Goal: Task Accomplishment & Management: Use online tool/utility

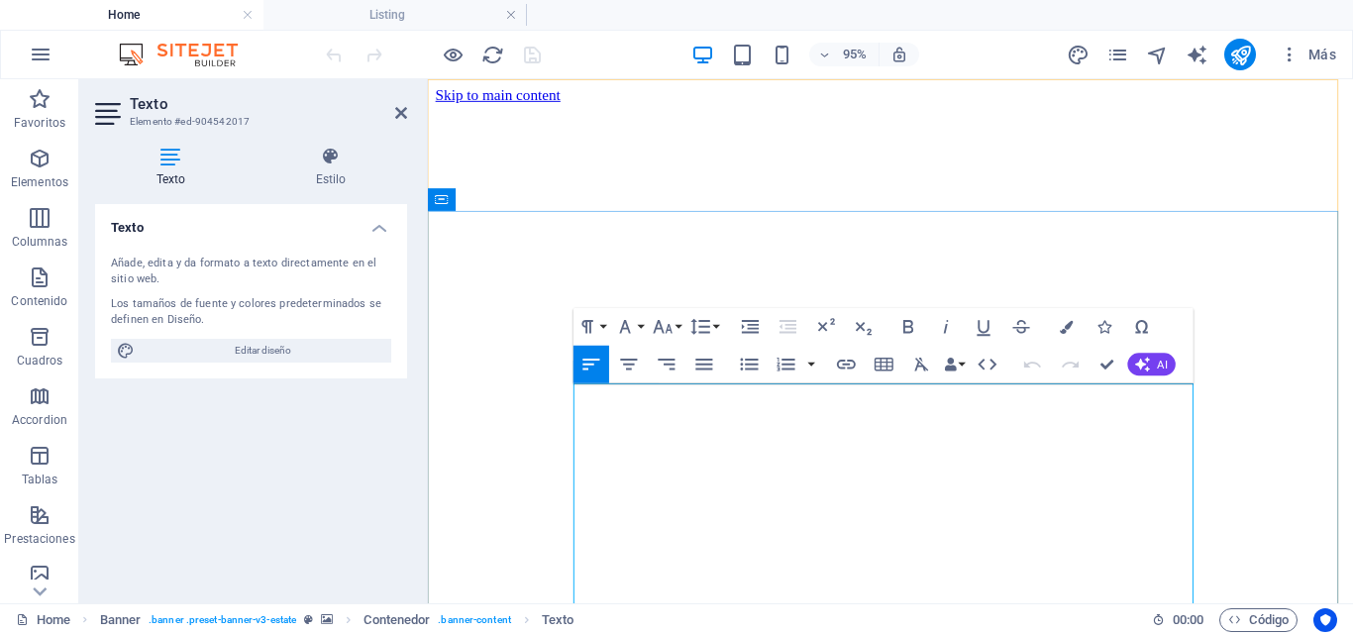
drag, startPoint x: 825, startPoint y: 408, endPoint x: 577, endPoint y: 423, distance: 249.1
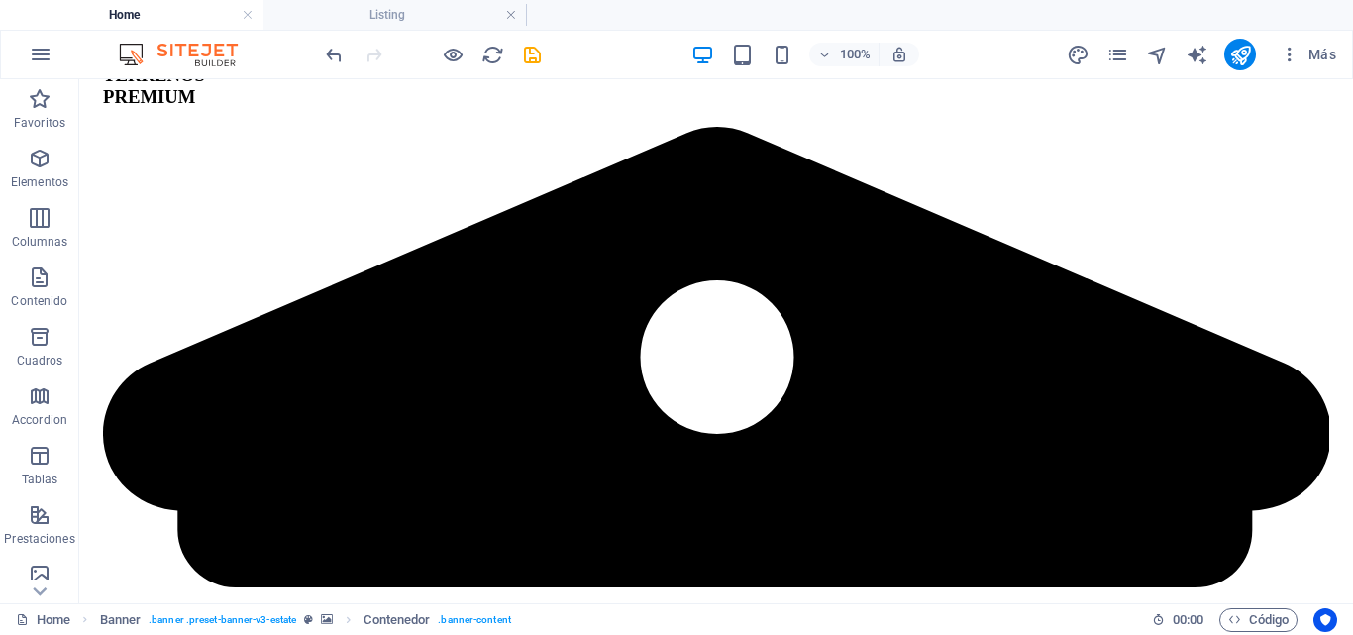
scroll to position [3472, 0]
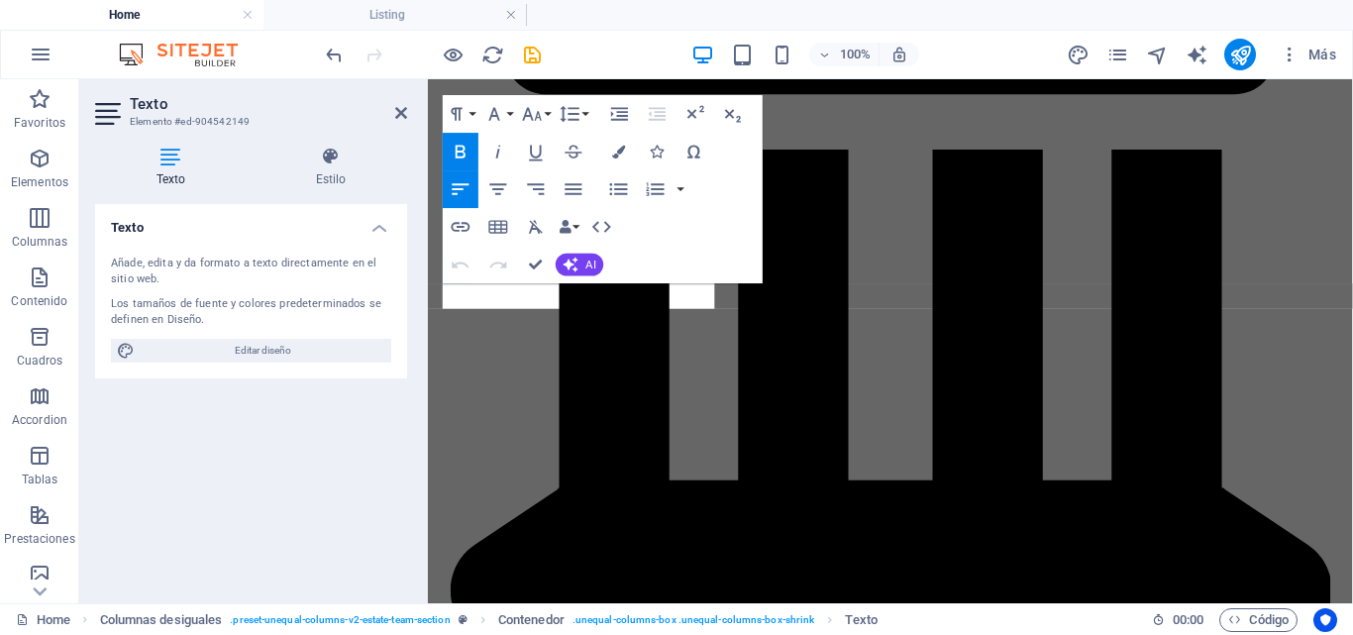
scroll to position [3659, 0]
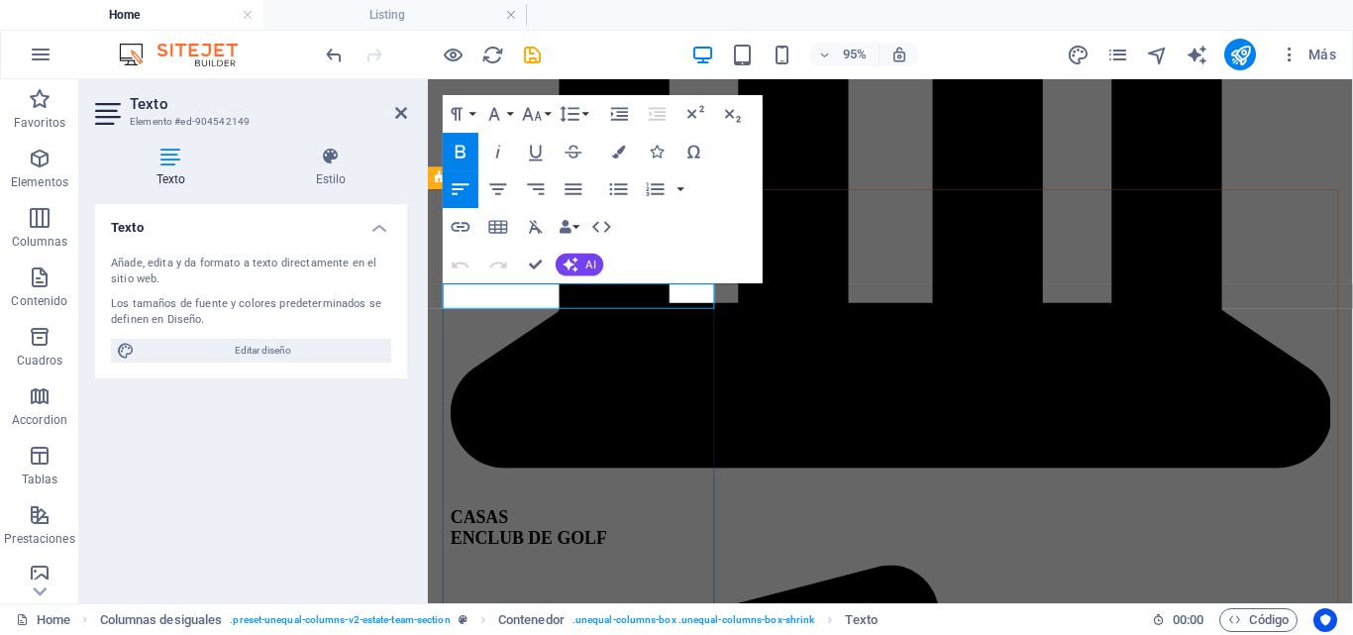
click at [424, 390] on div at bounding box center [425, 341] width 4 height 524
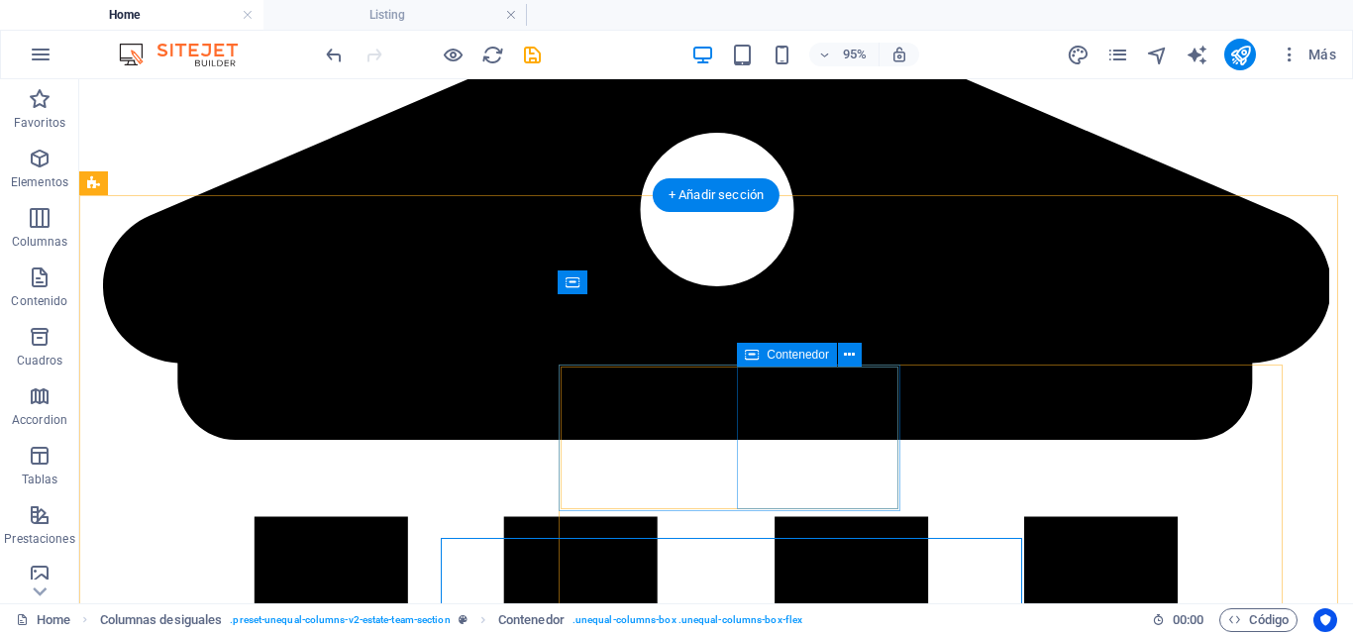
scroll to position [3415, 0]
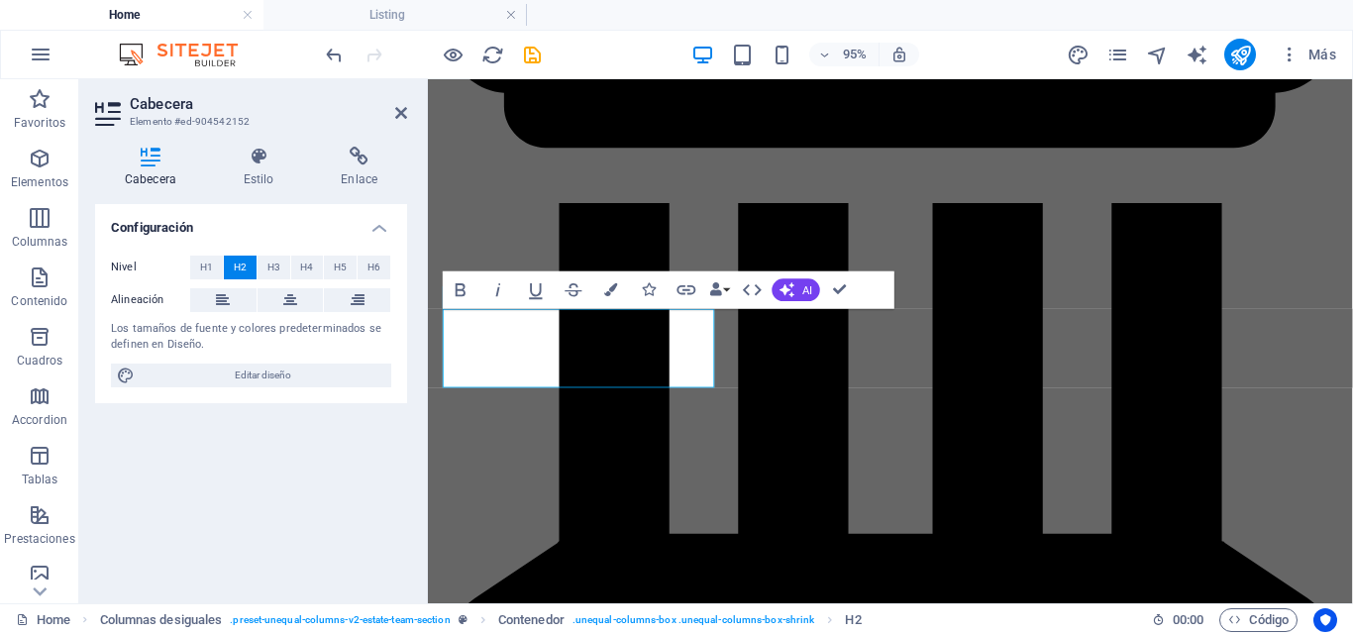
scroll to position [3659, 0]
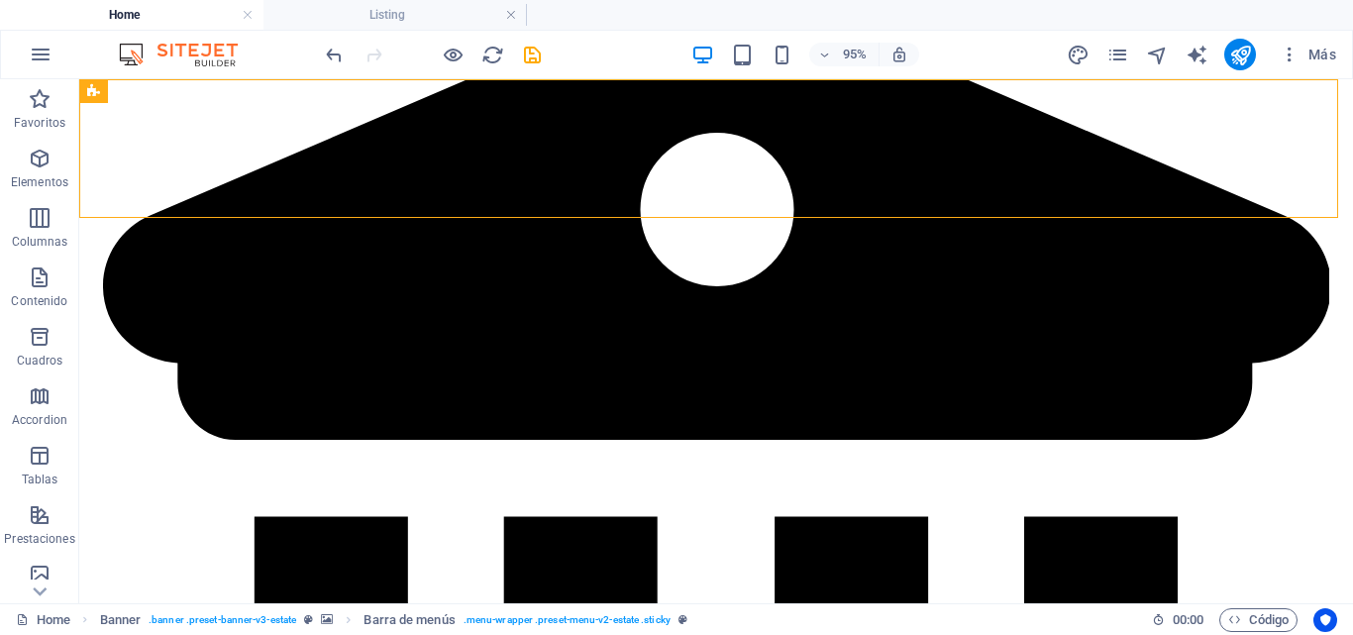
scroll to position [3415, 0]
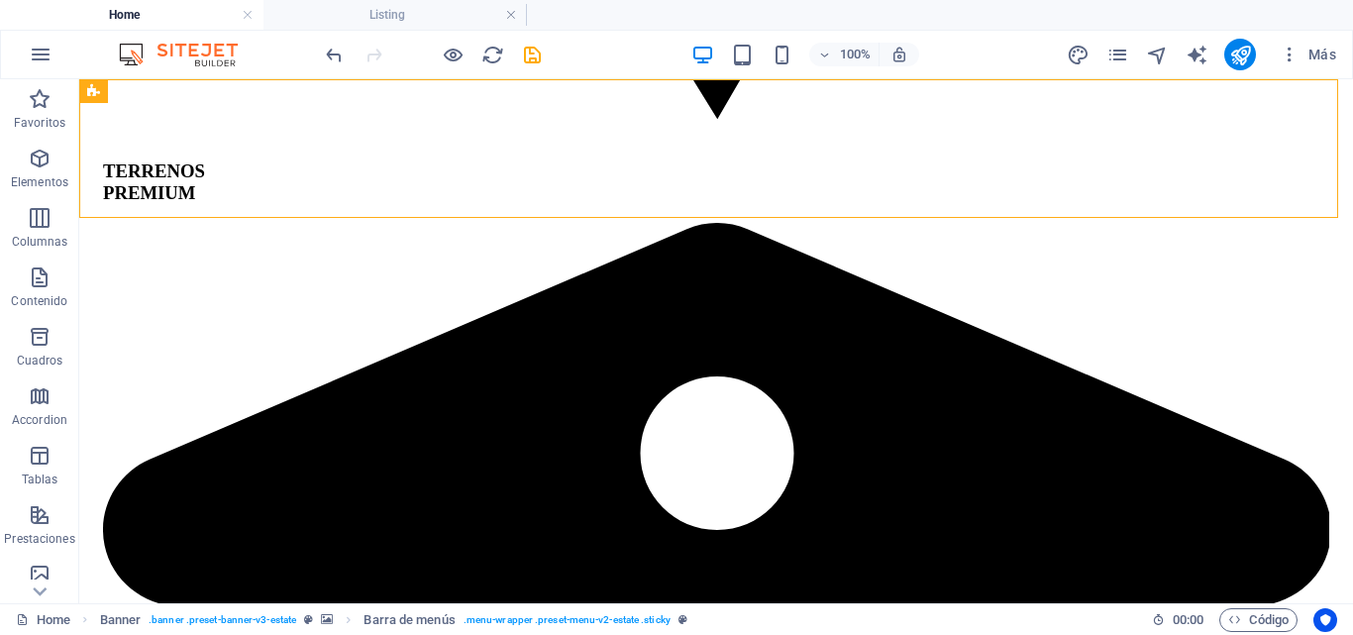
drag, startPoint x: 425, startPoint y: 180, endPoint x: 731, endPoint y: 205, distance: 307.2
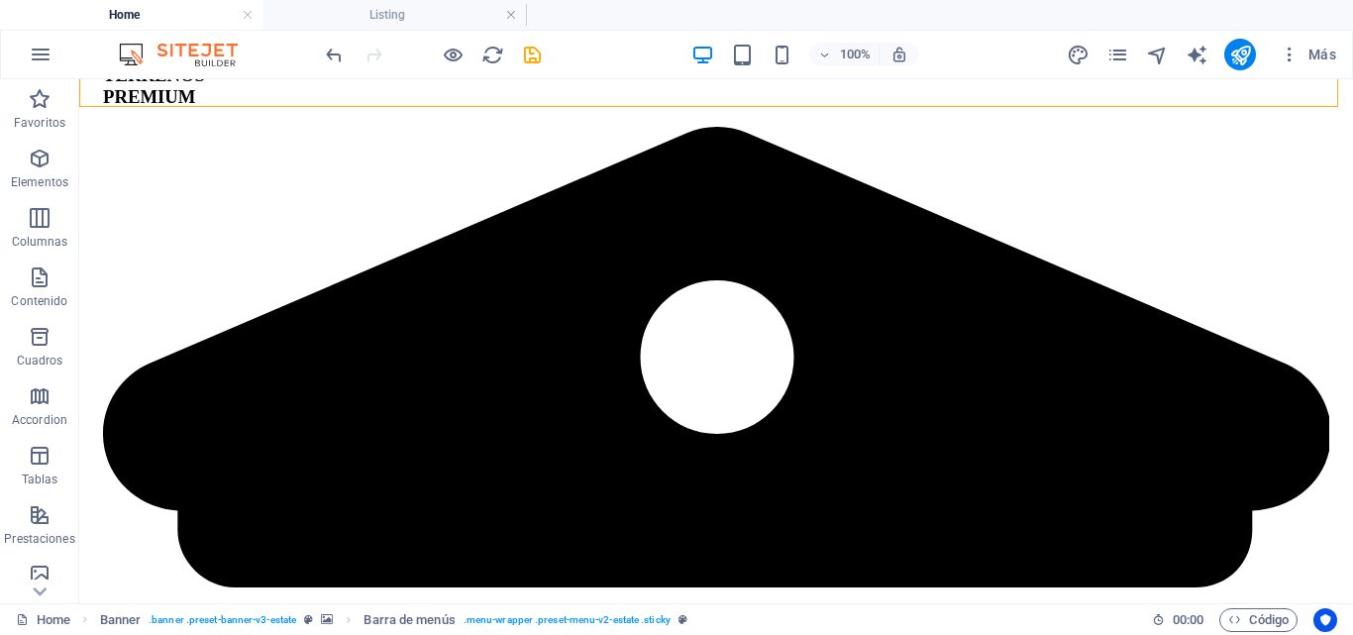
scroll to position [3526, 0]
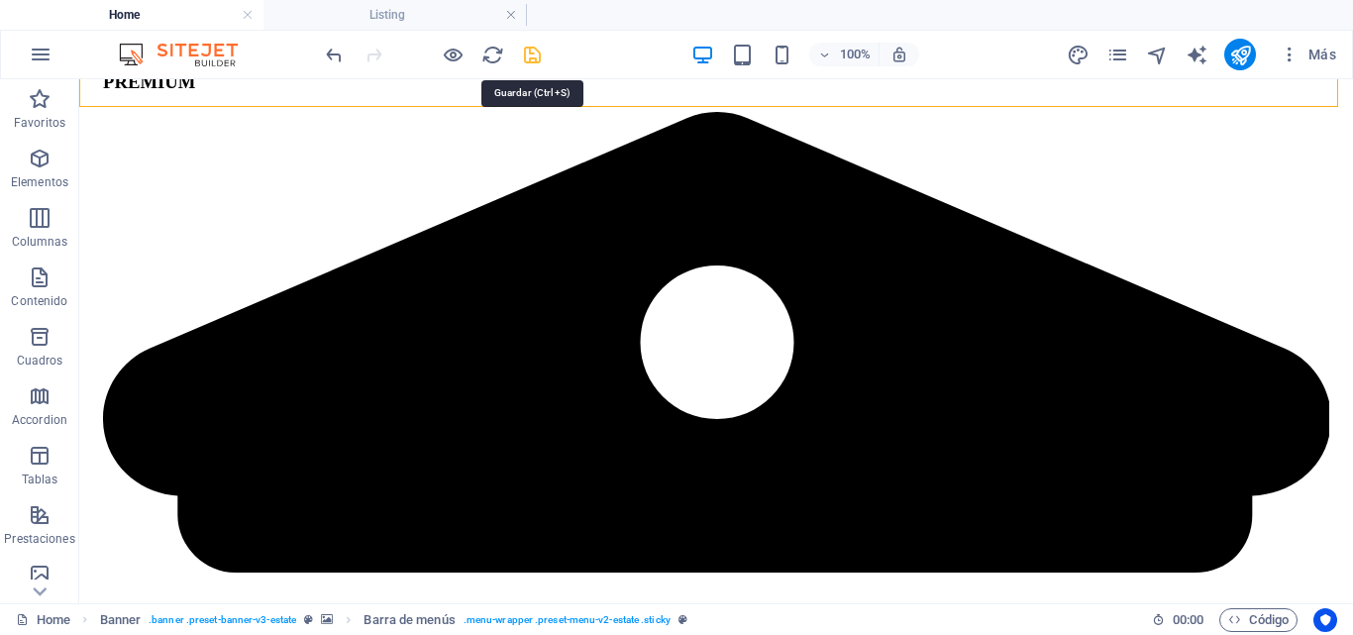
click at [532, 54] on icon "save" at bounding box center [532, 55] width 23 height 23
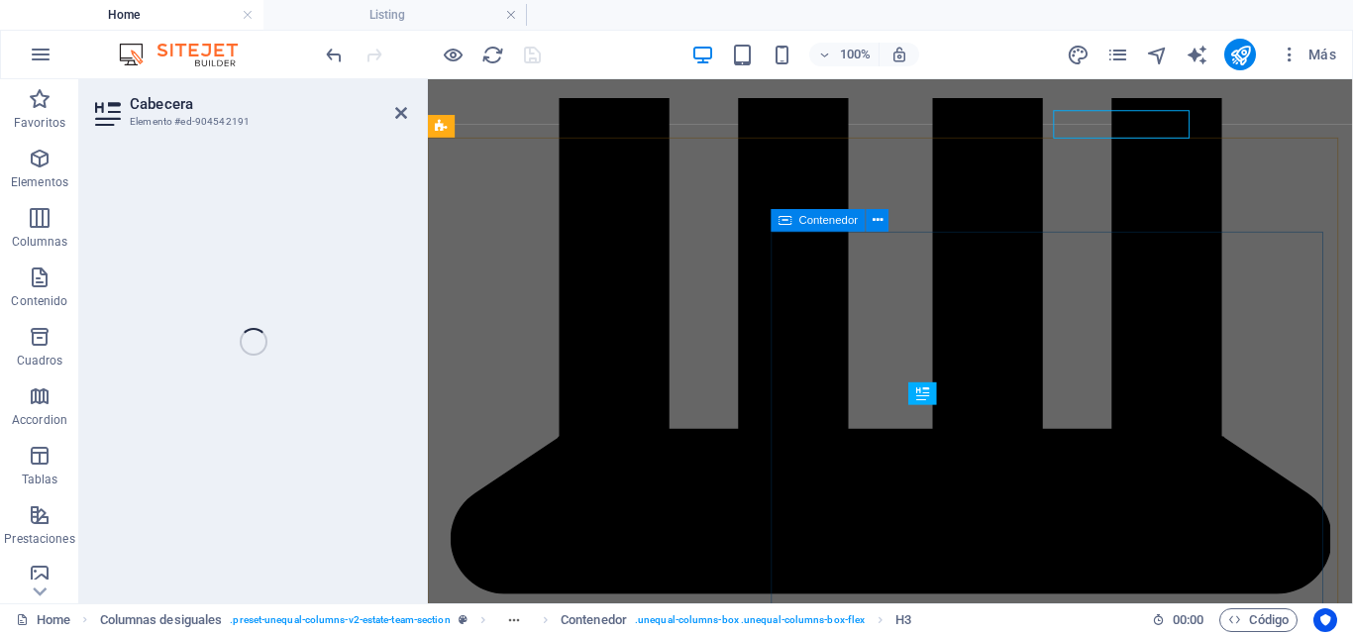
scroll to position [3714, 0]
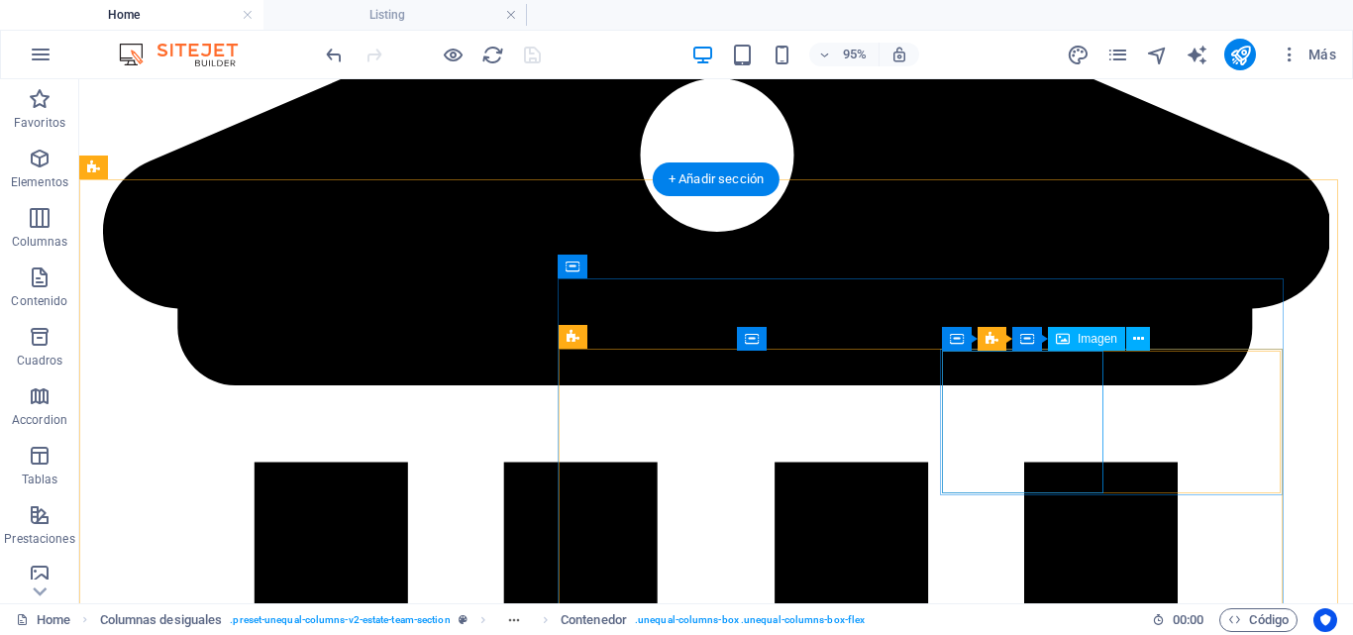
scroll to position [3431, 0]
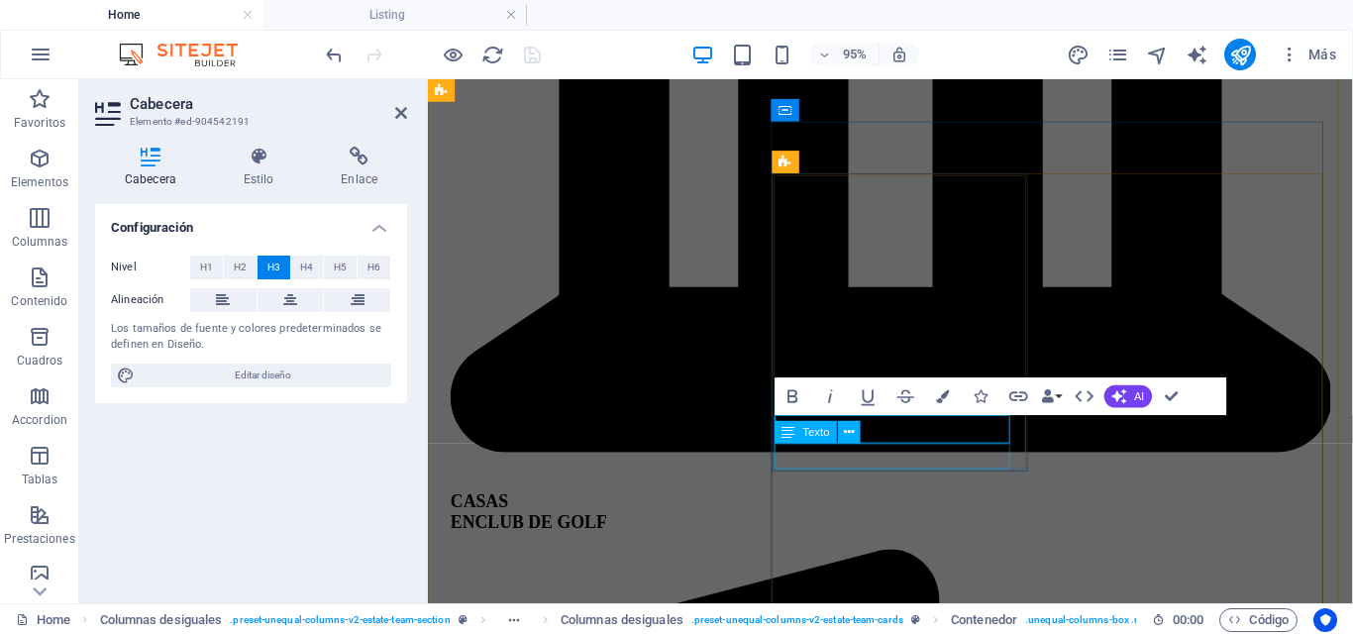
scroll to position [3830, 0]
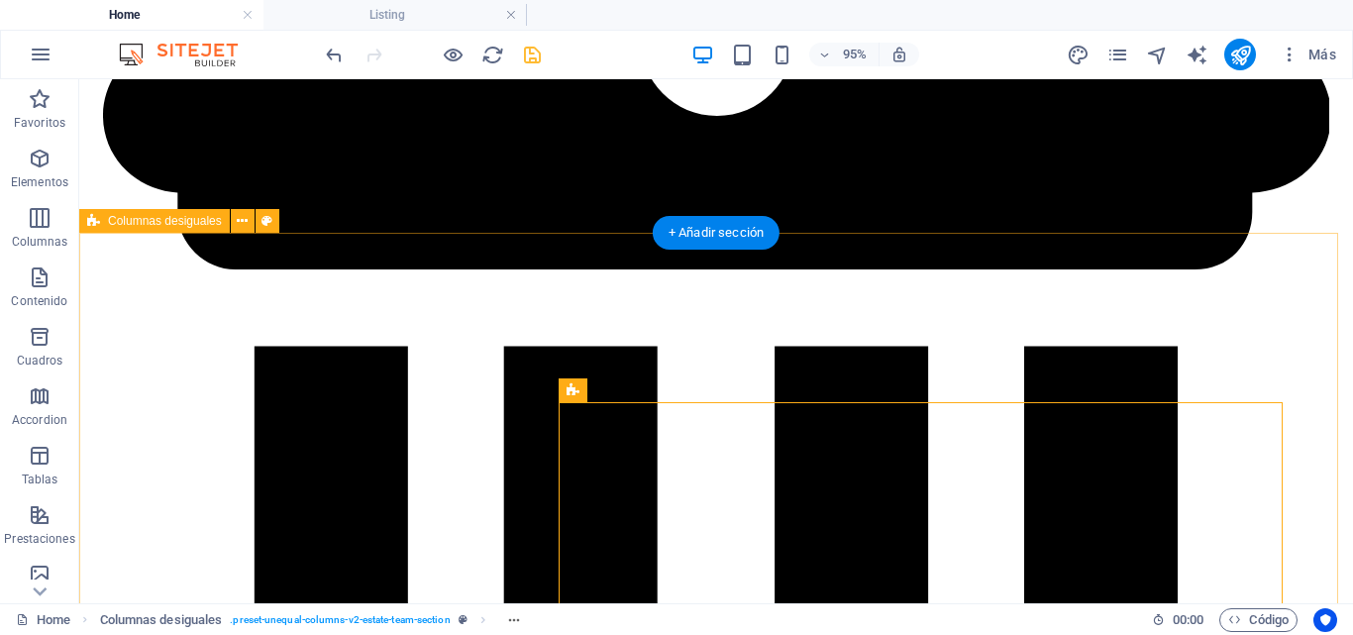
scroll to position [3378, 0]
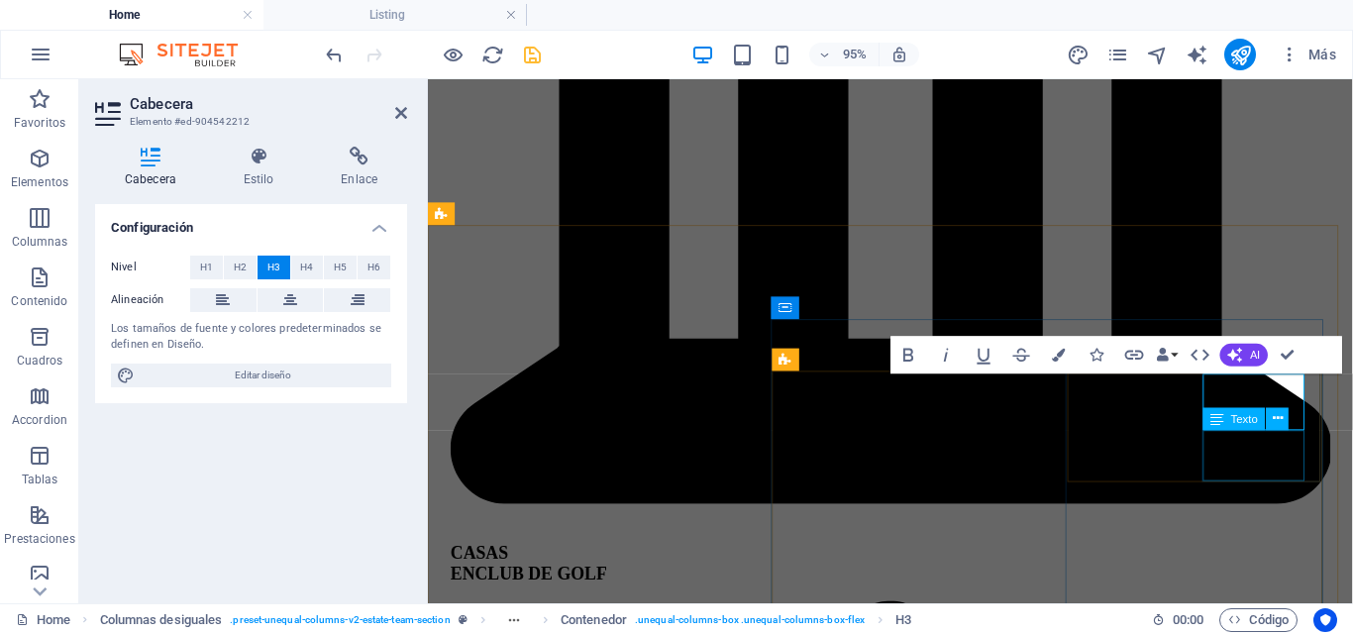
scroll to position [3634, 0]
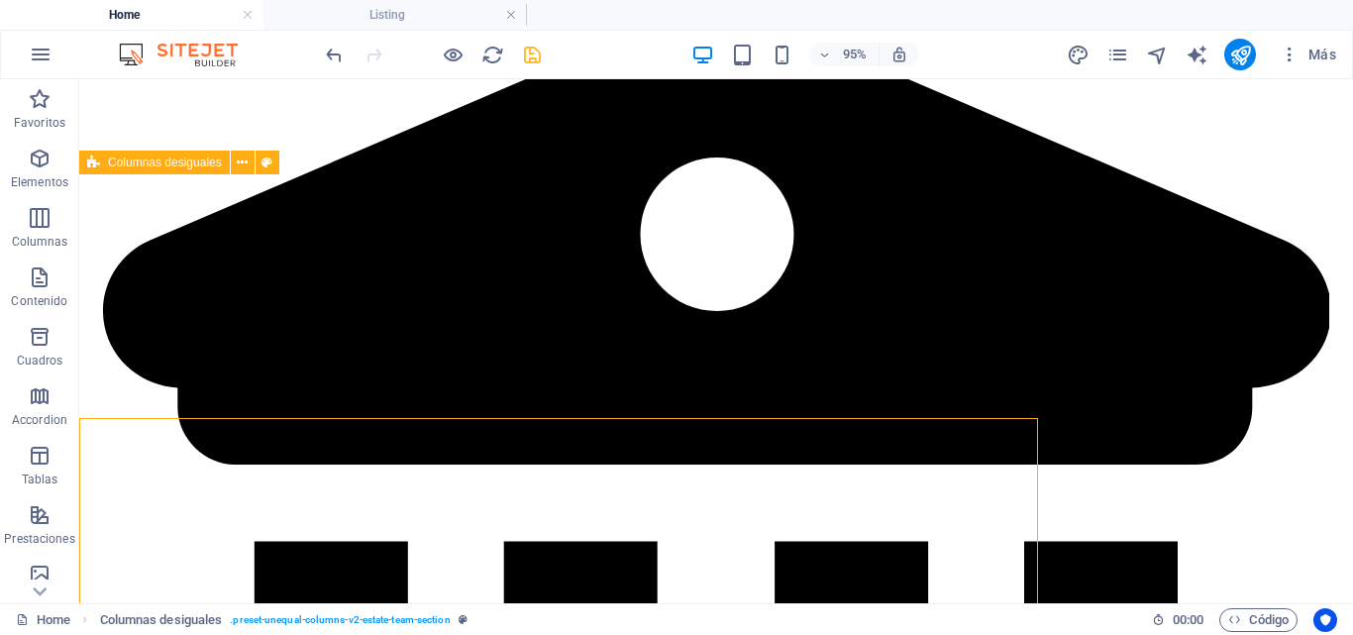
scroll to position [3436, 0]
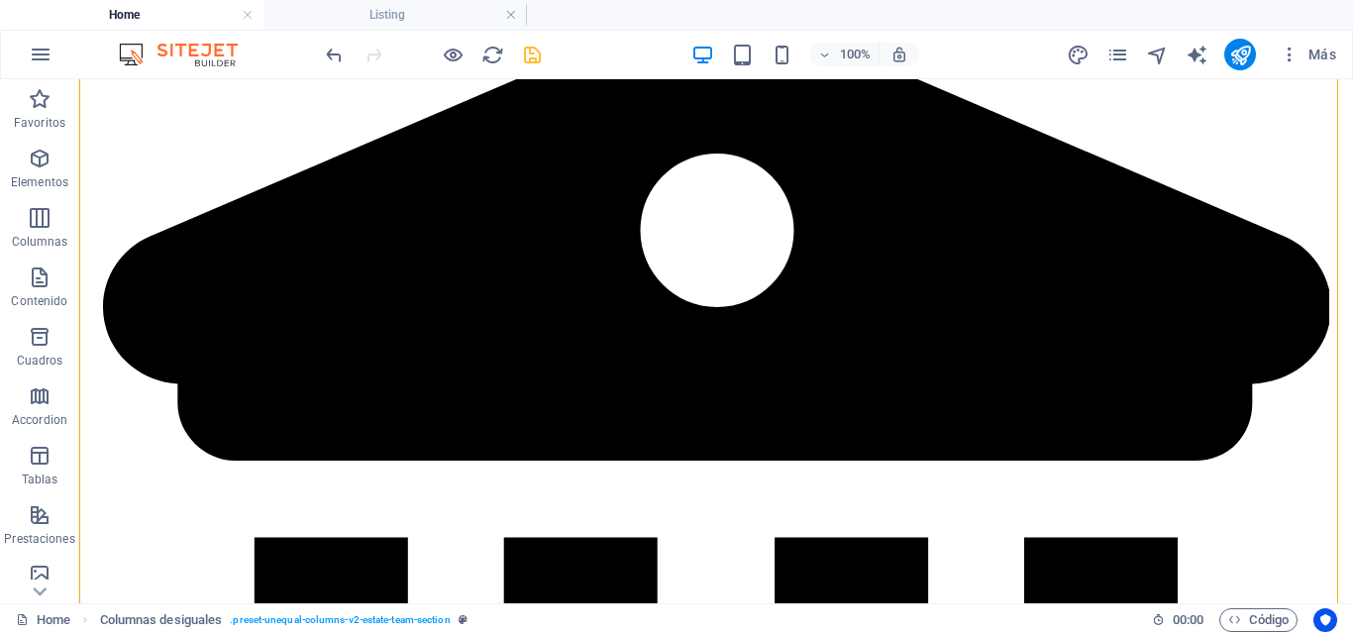
scroll to position [3611, 0]
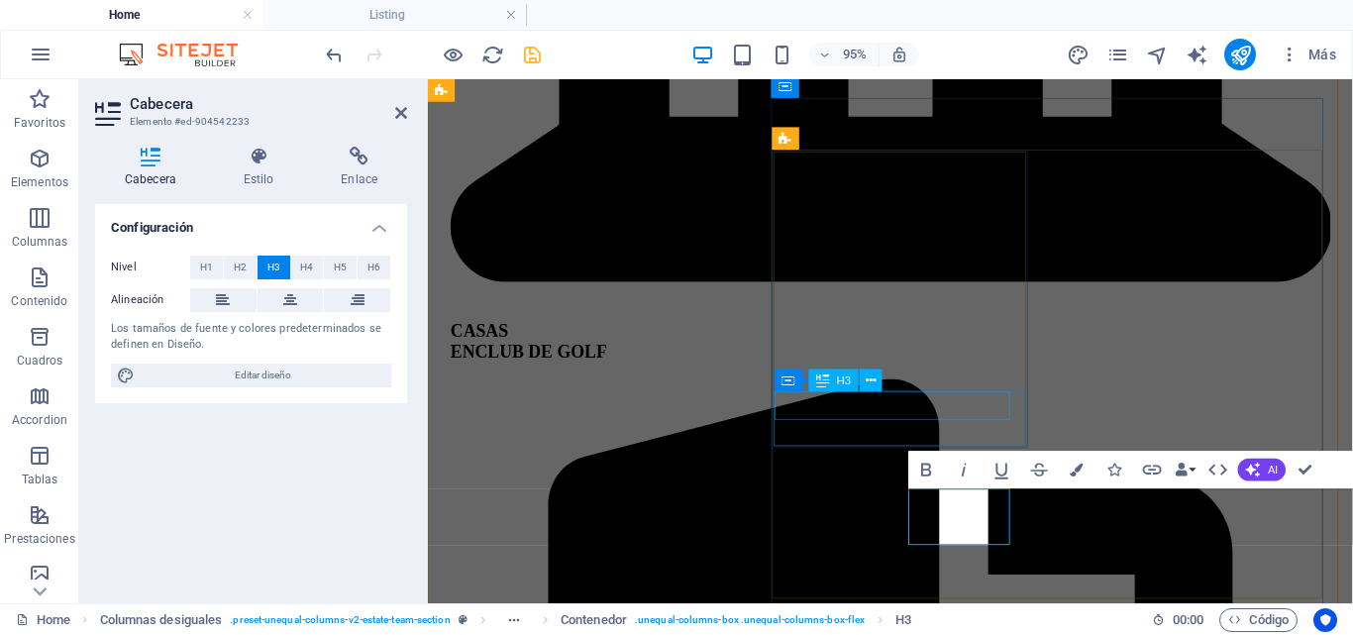
scroll to position [4053, 0]
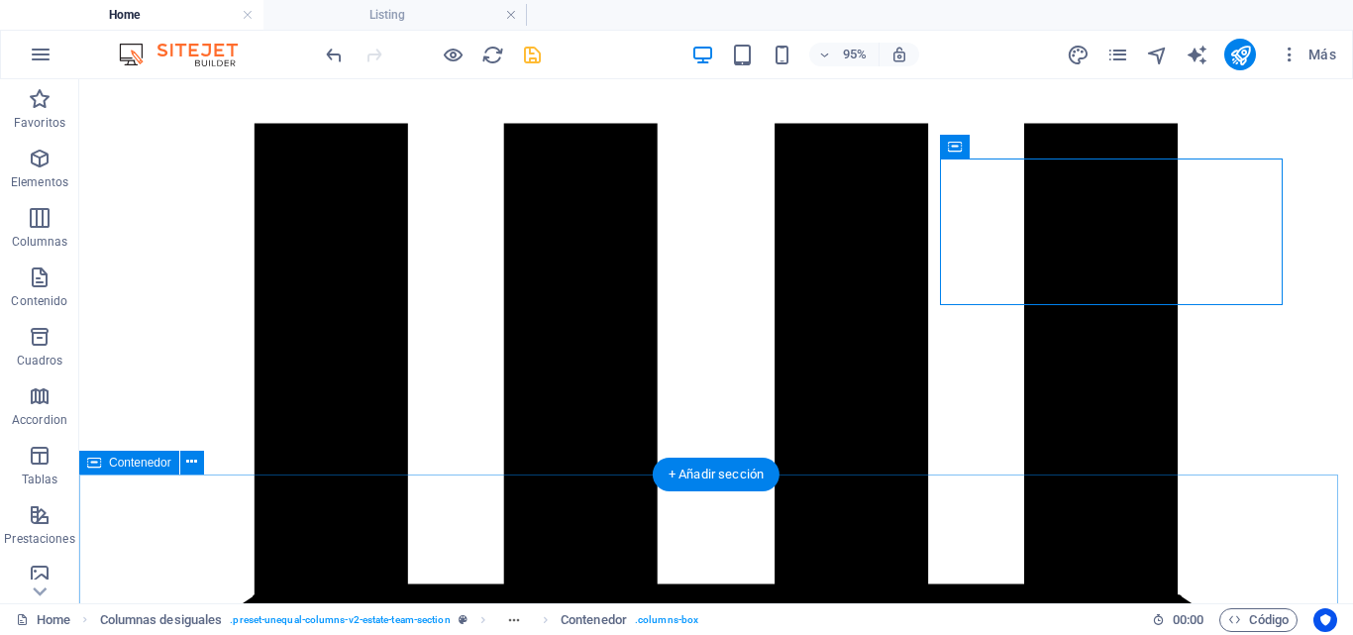
scroll to position [3809, 0]
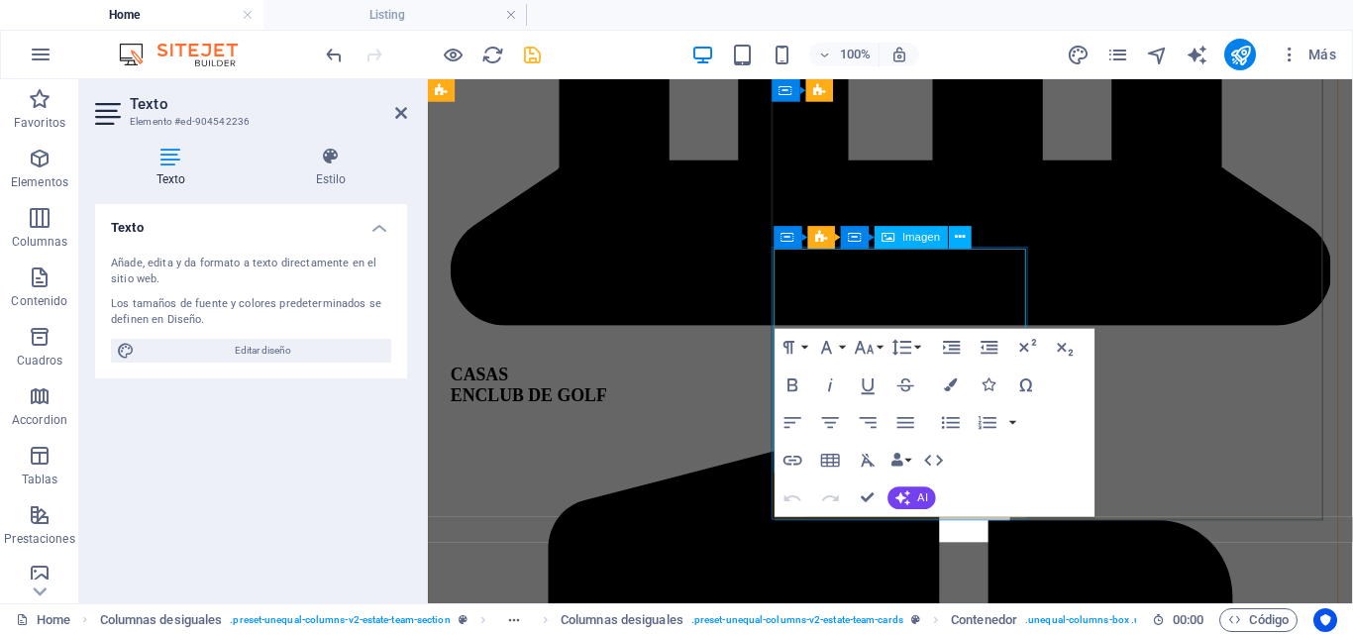
scroll to position [4053, 0]
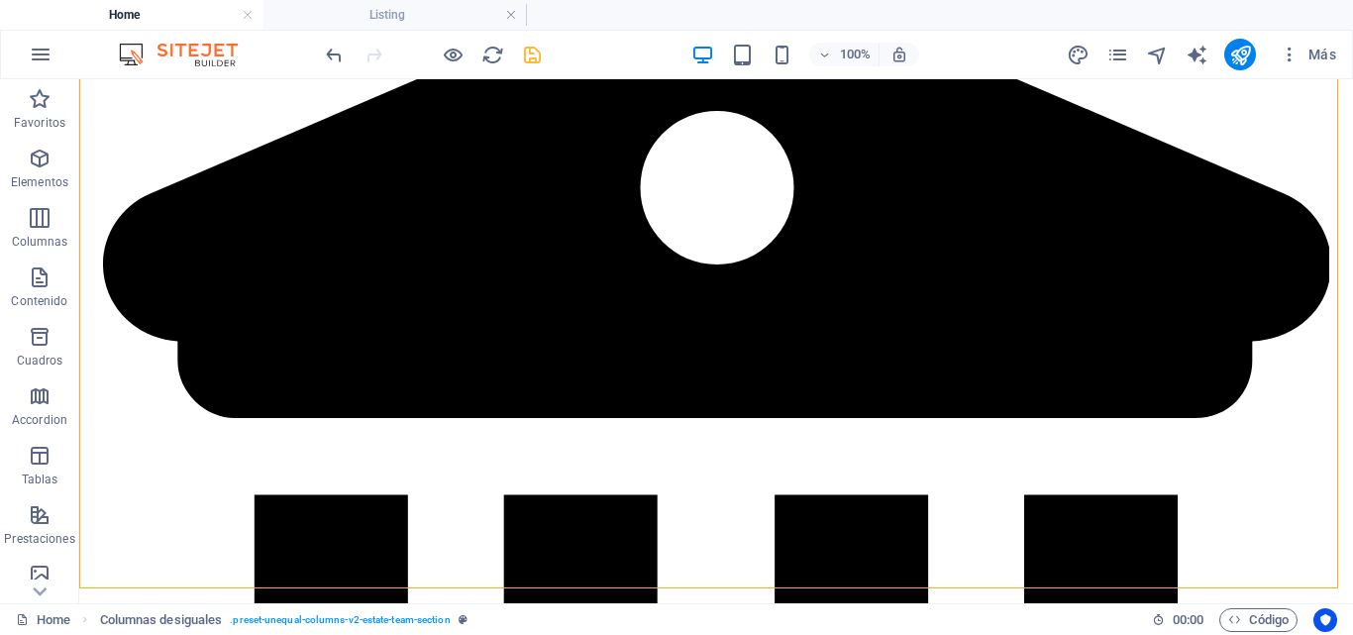
scroll to position [3695, 0]
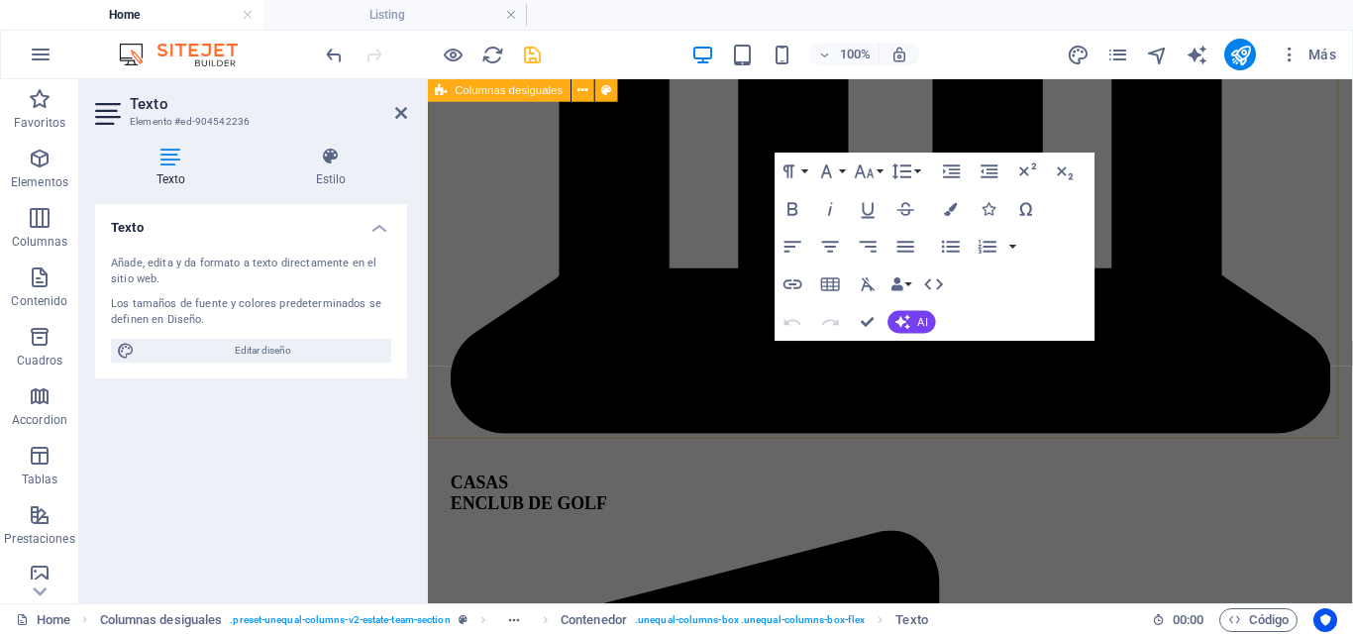
scroll to position [4238, 0]
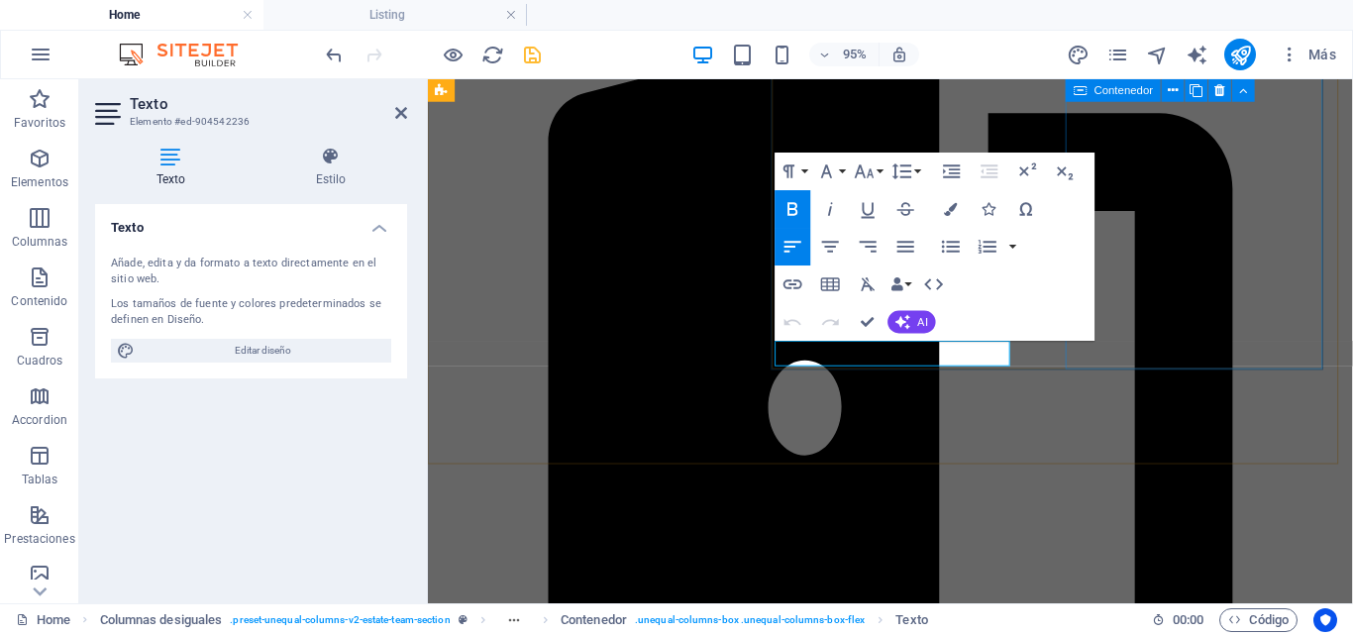
drag, startPoint x: 1473, startPoint y: 247, endPoint x: 1136, endPoint y: 267, distance: 337.5
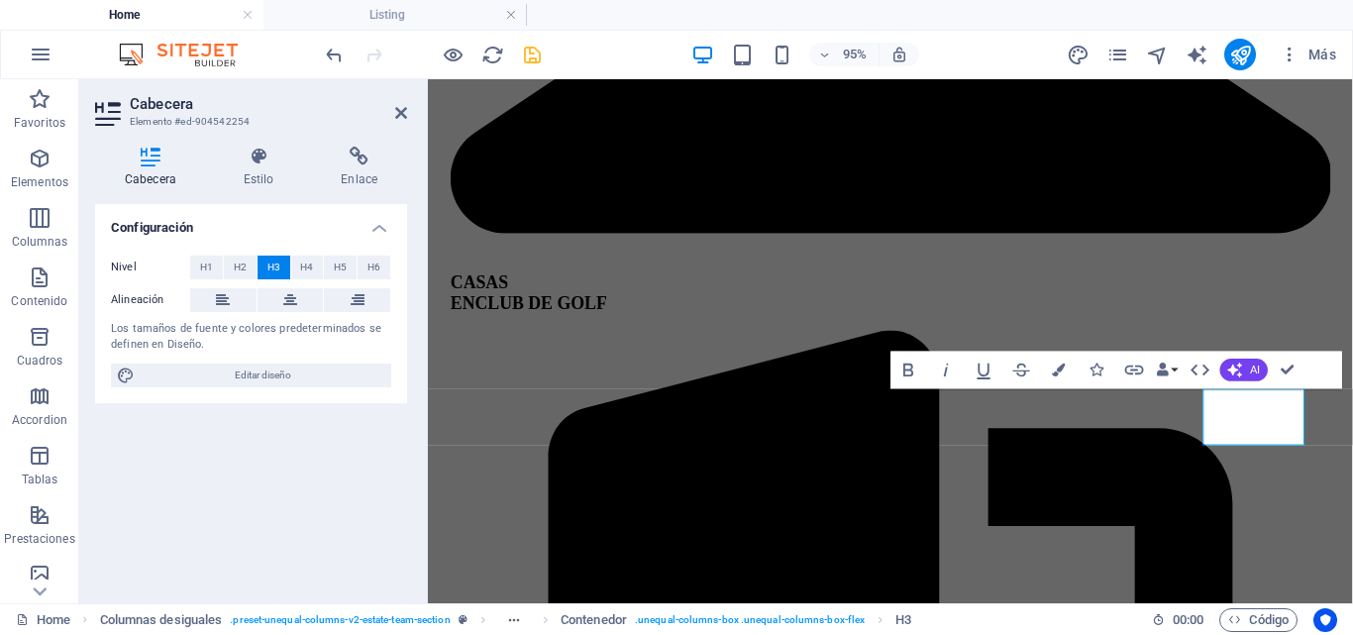
scroll to position [4158, 0]
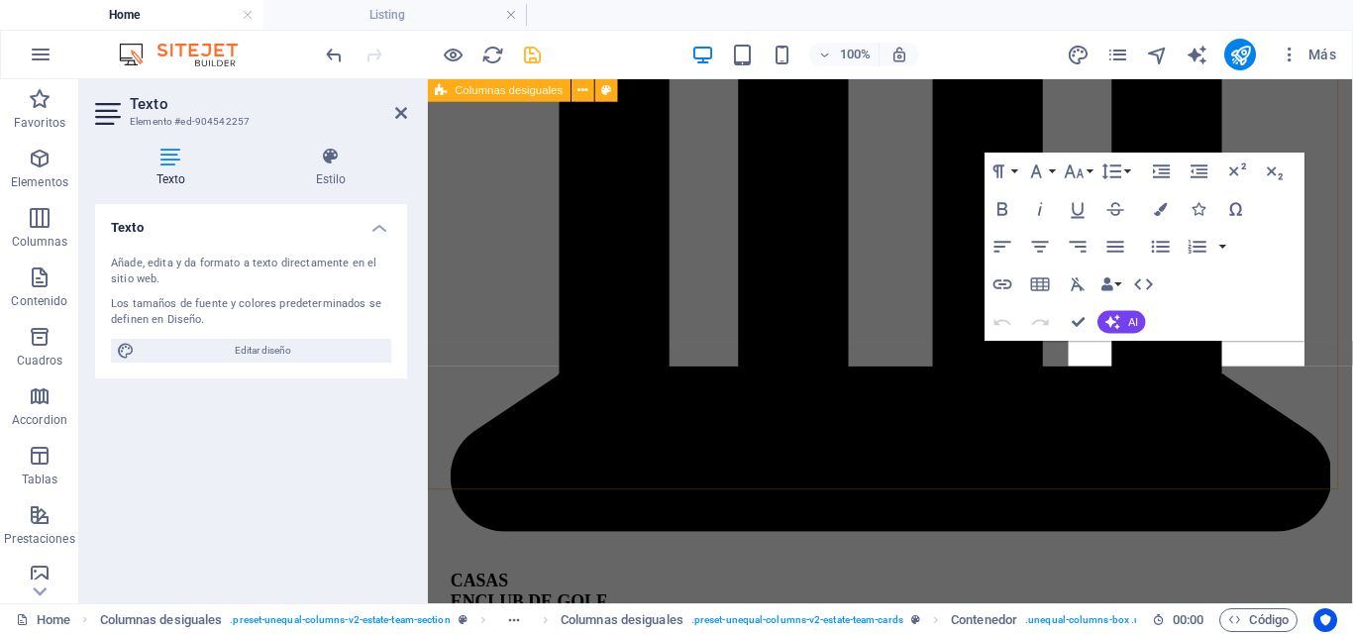
scroll to position [4238, 0]
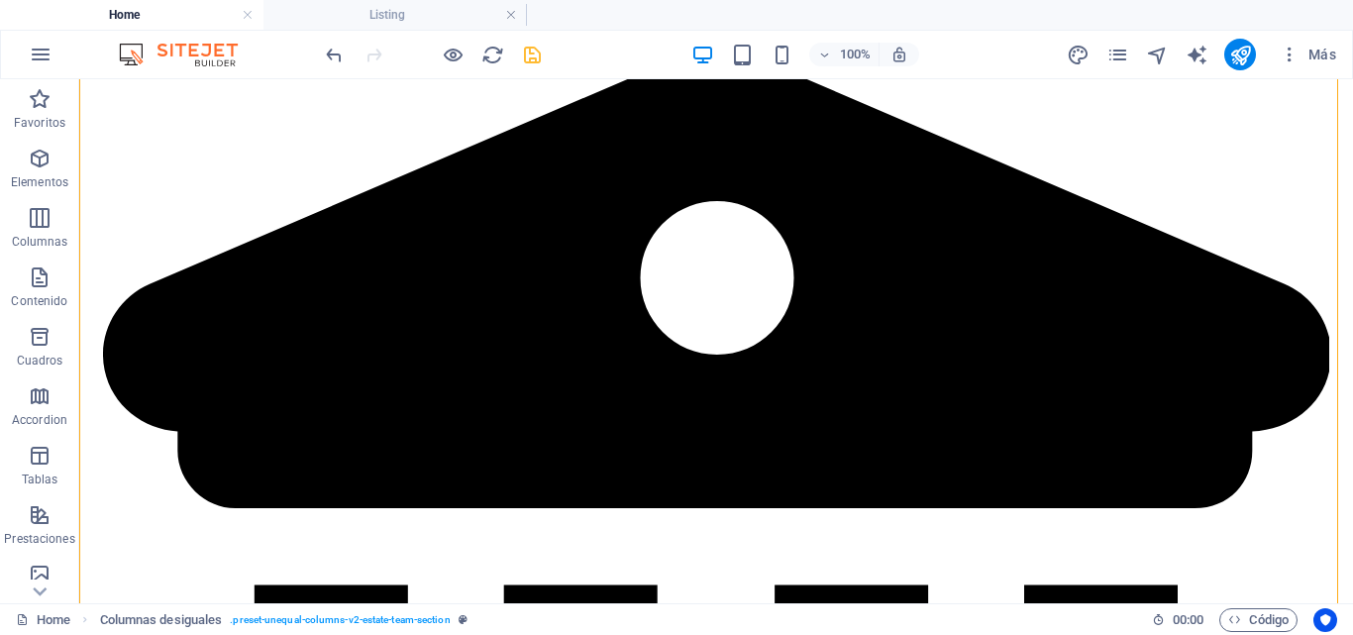
scroll to position [3634, 0]
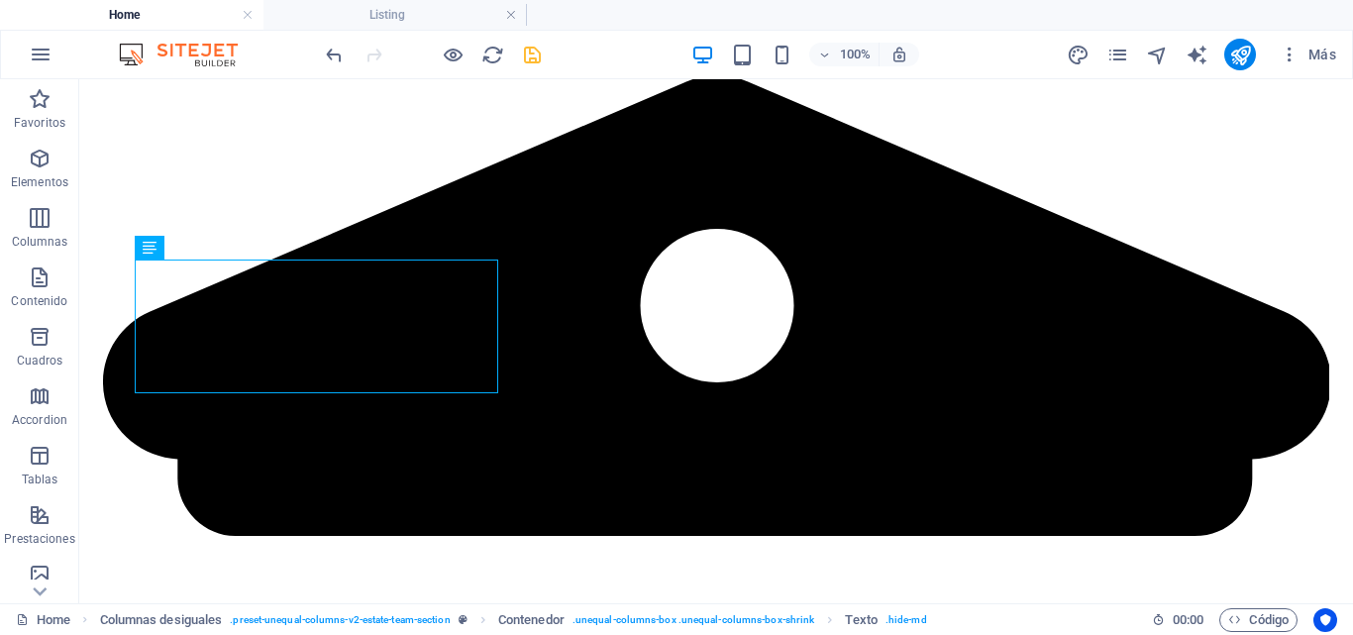
scroll to position [3577, 0]
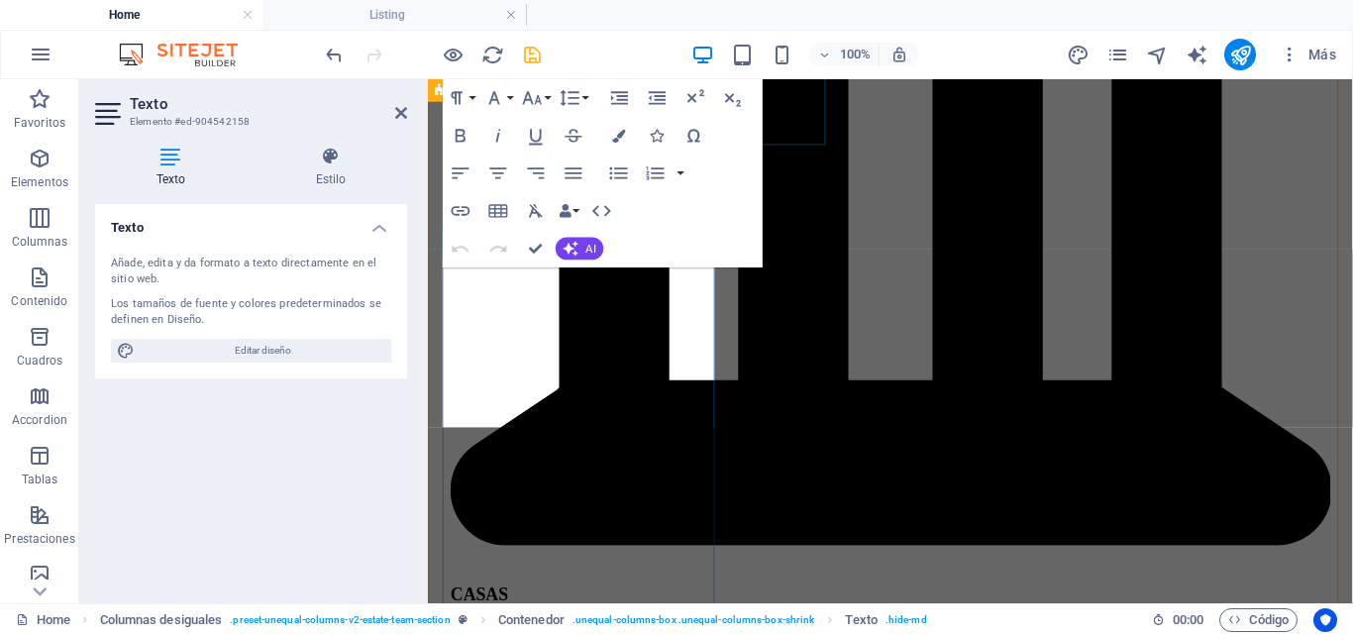
scroll to position [3821, 0]
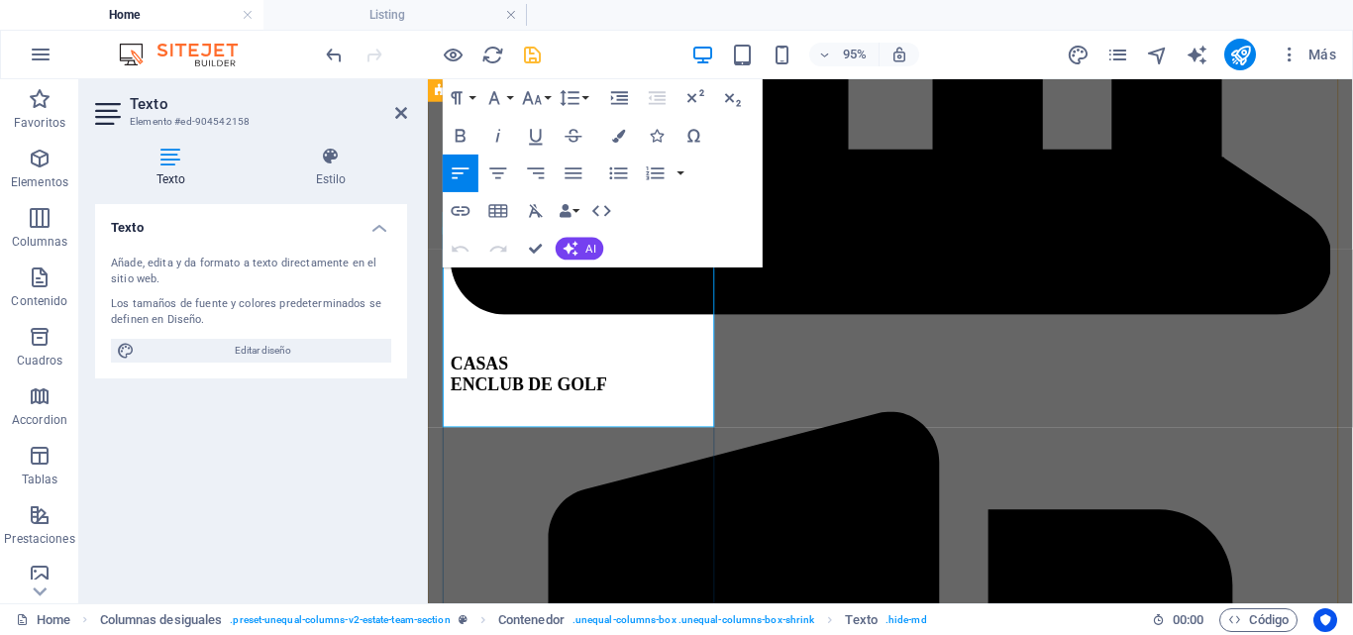
drag, startPoint x: 558, startPoint y: 409, endPoint x: 872, endPoint y: 324, distance: 325.4
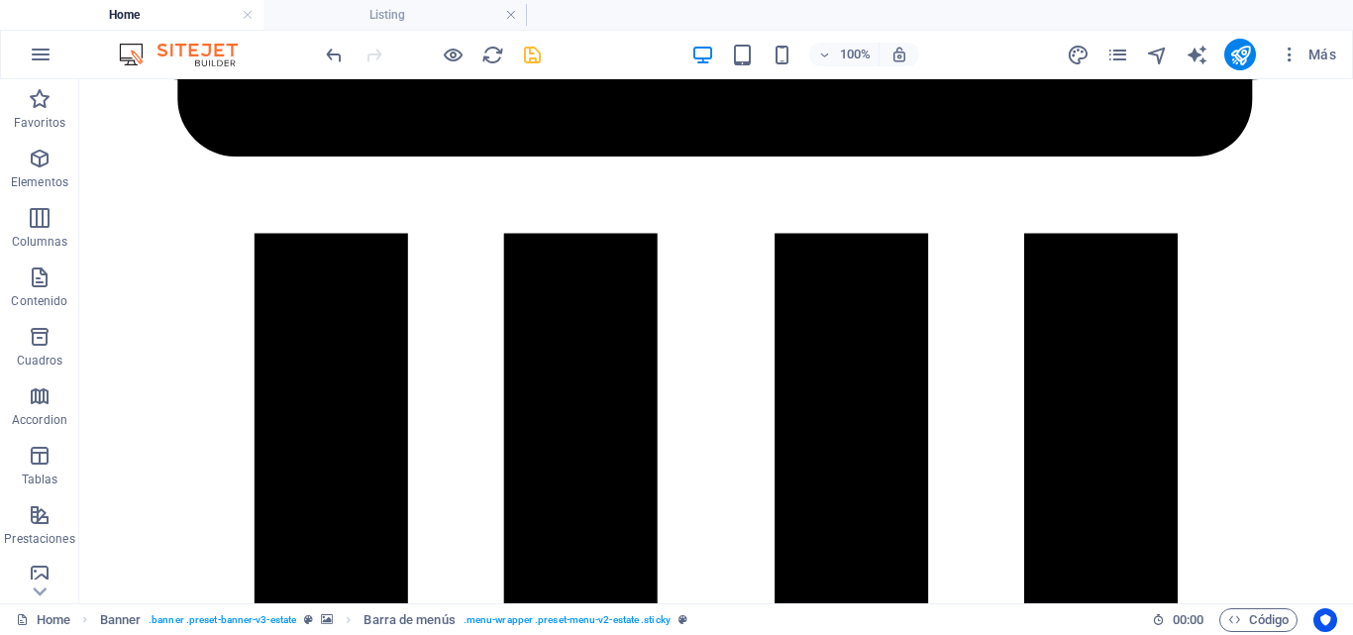
scroll to position [3987, 0]
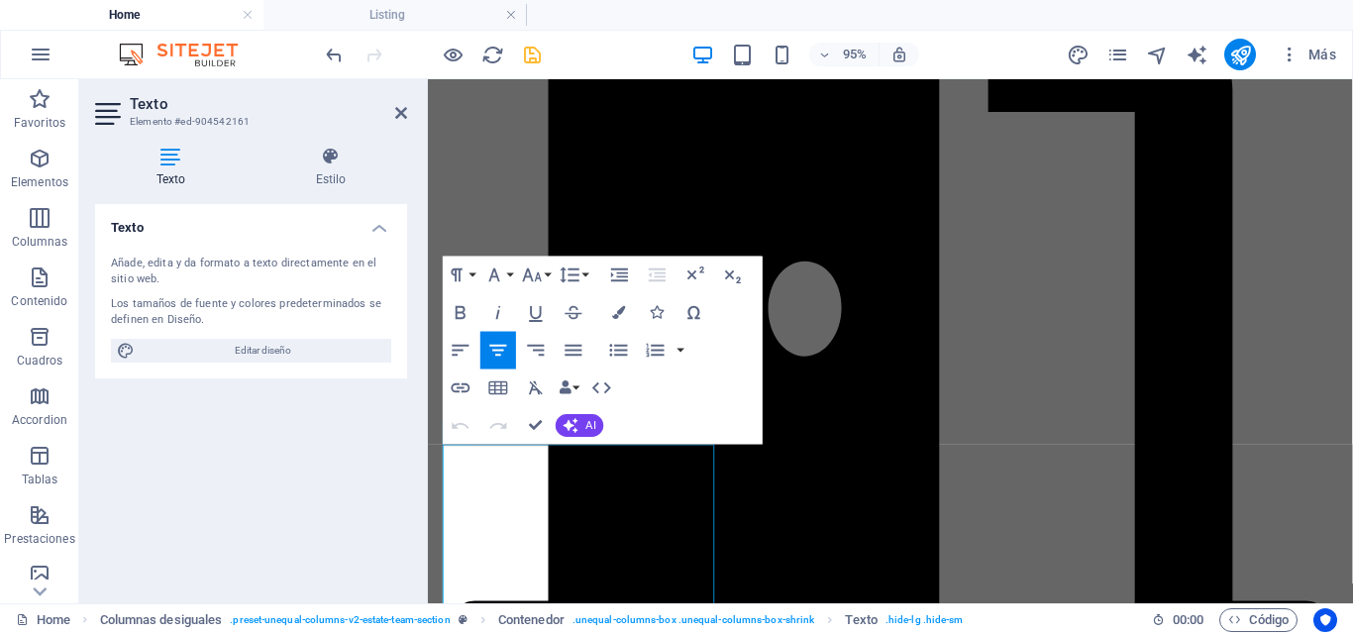
scroll to position [4401, 0]
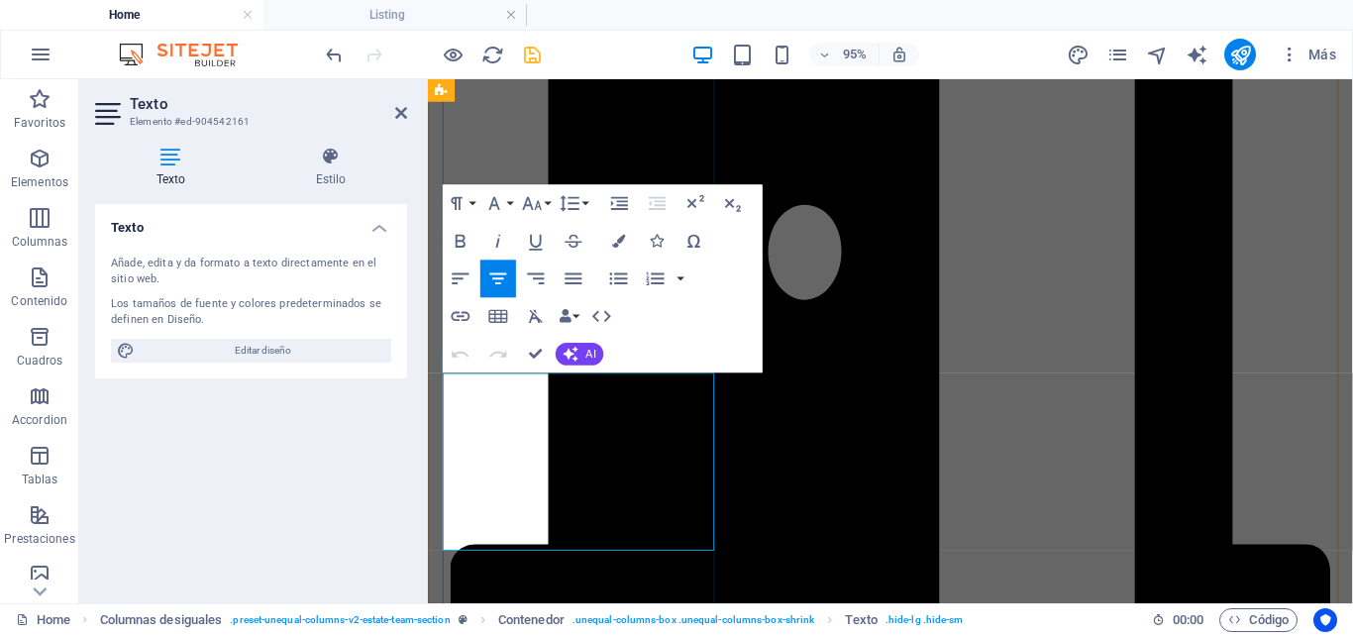
drag, startPoint x: 671, startPoint y: 565, endPoint x: 876, endPoint y: 449, distance: 235.6
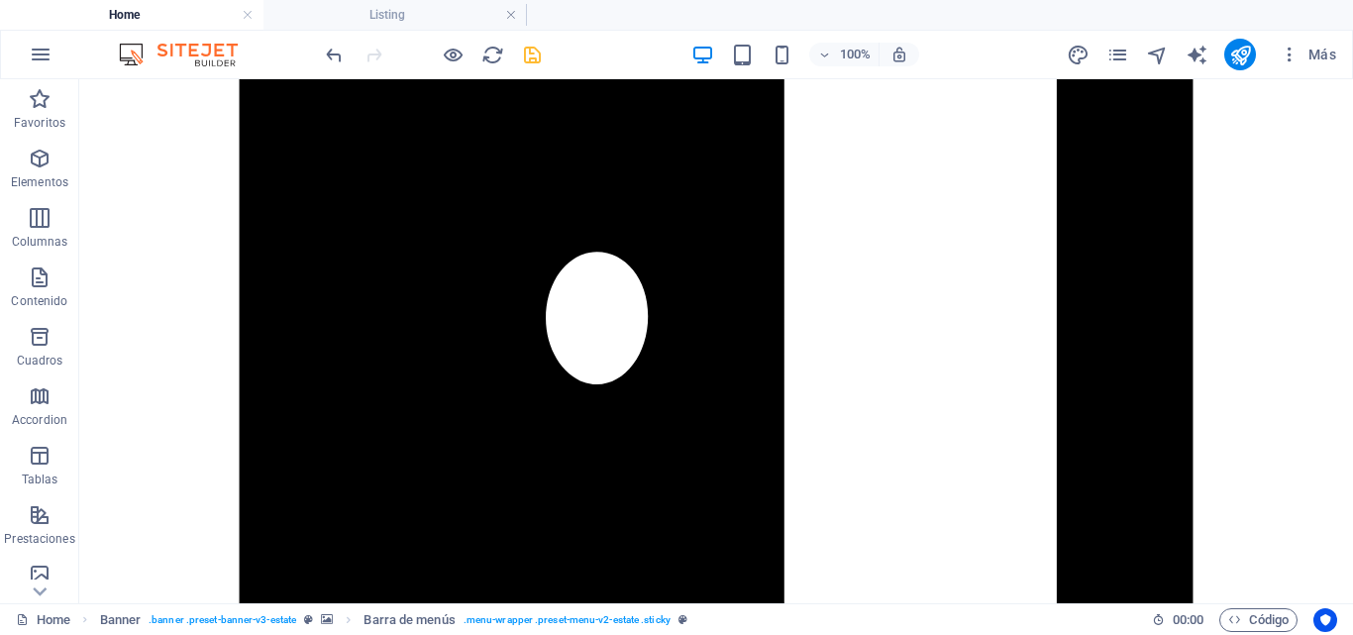
scroll to position [5215, 0]
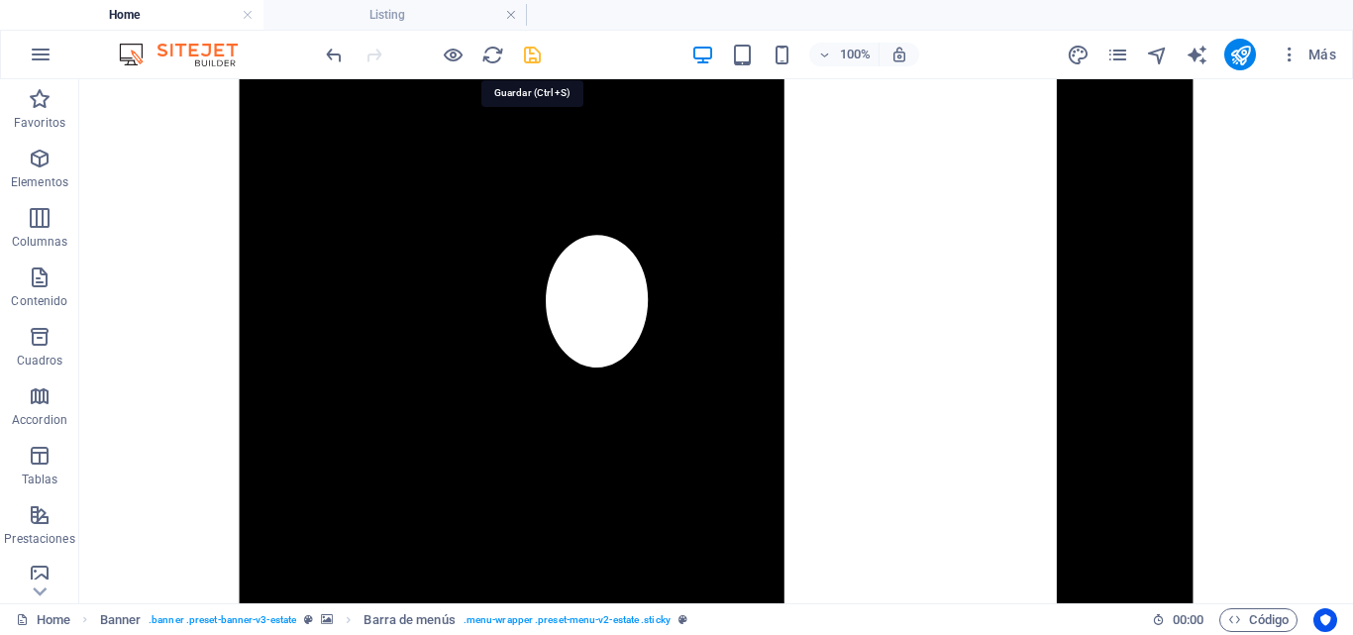
click at [529, 56] on icon "save" at bounding box center [532, 55] width 23 height 23
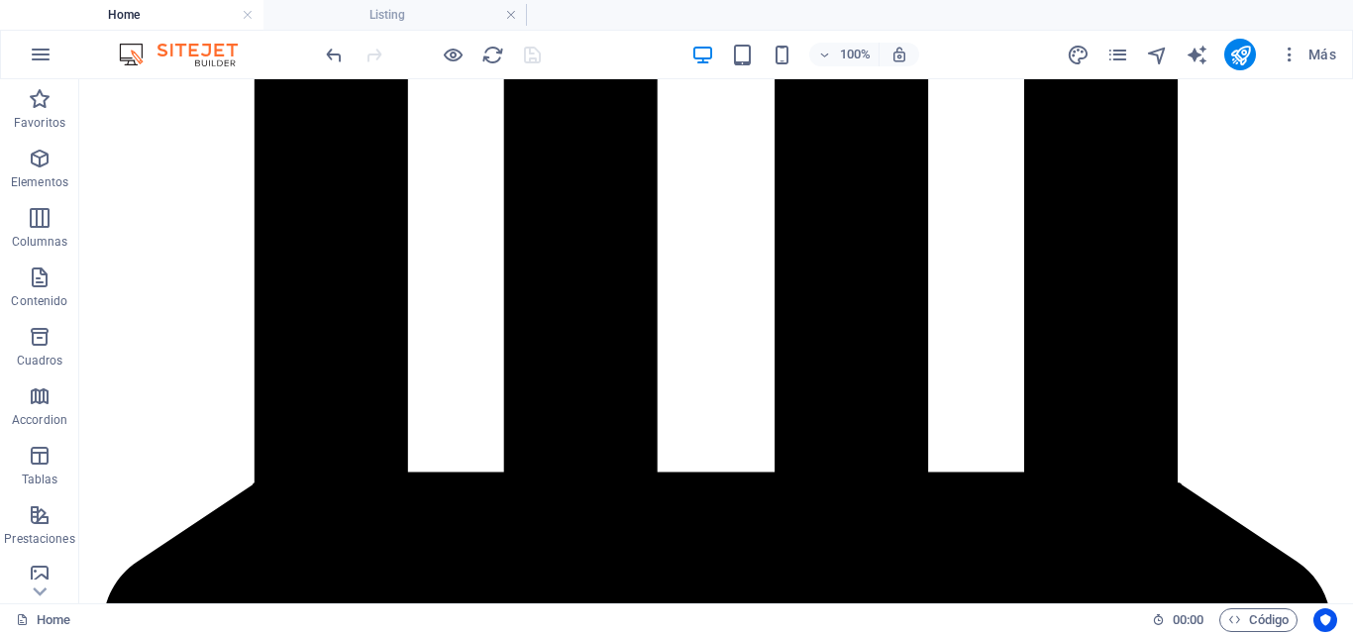
scroll to position [4149, 0]
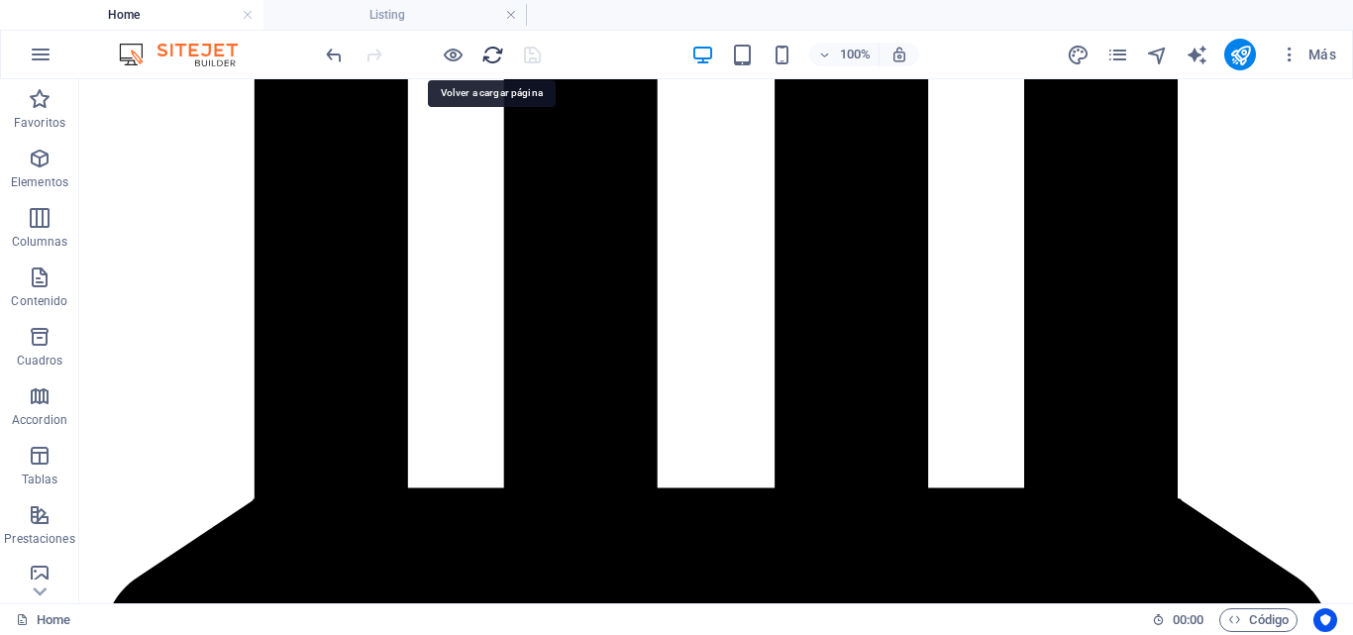
click at [493, 57] on icon "reload" at bounding box center [493, 55] width 23 height 23
click at [487, 54] on icon "reload" at bounding box center [493, 55] width 23 height 23
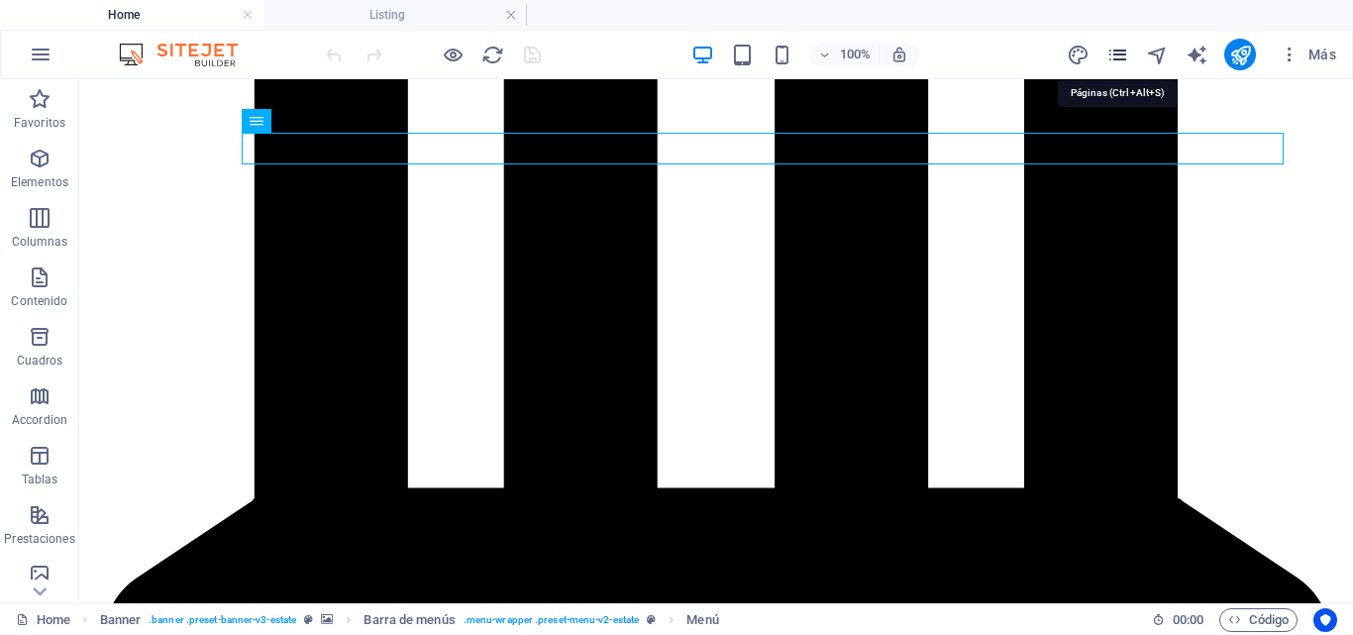
click at [1115, 54] on icon "pages" at bounding box center [1118, 55] width 23 height 23
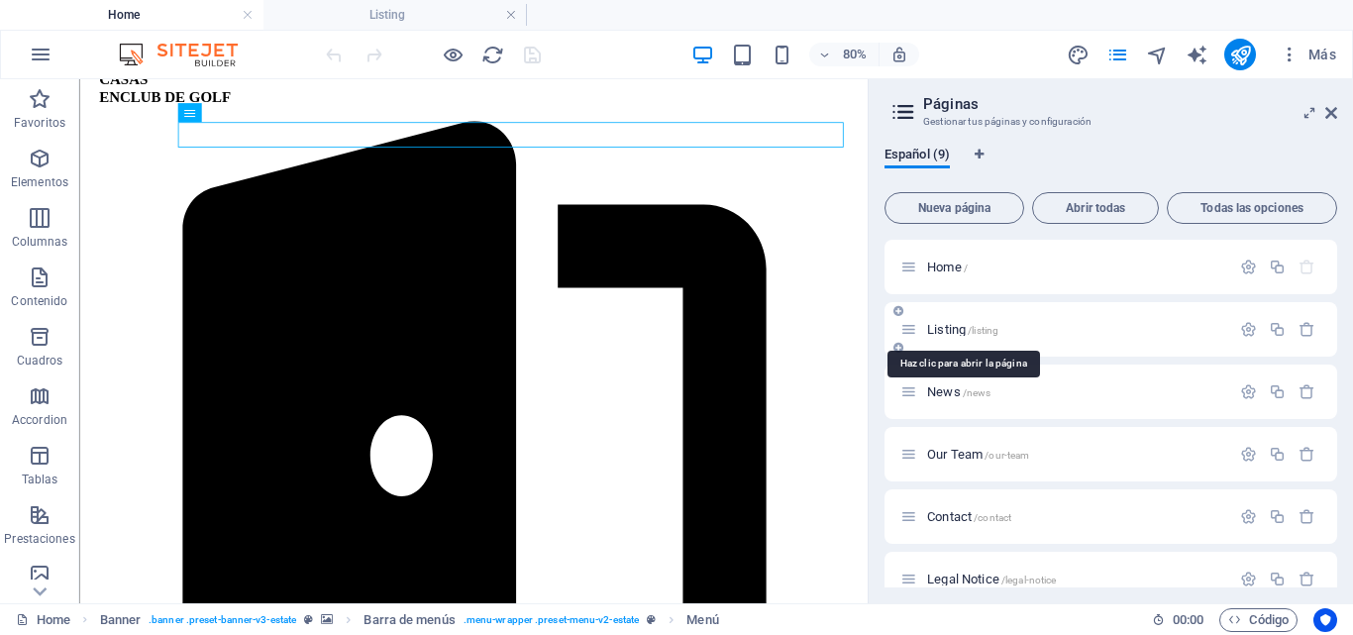
click at [961, 328] on span "Listing /listing" at bounding box center [962, 329] width 71 height 15
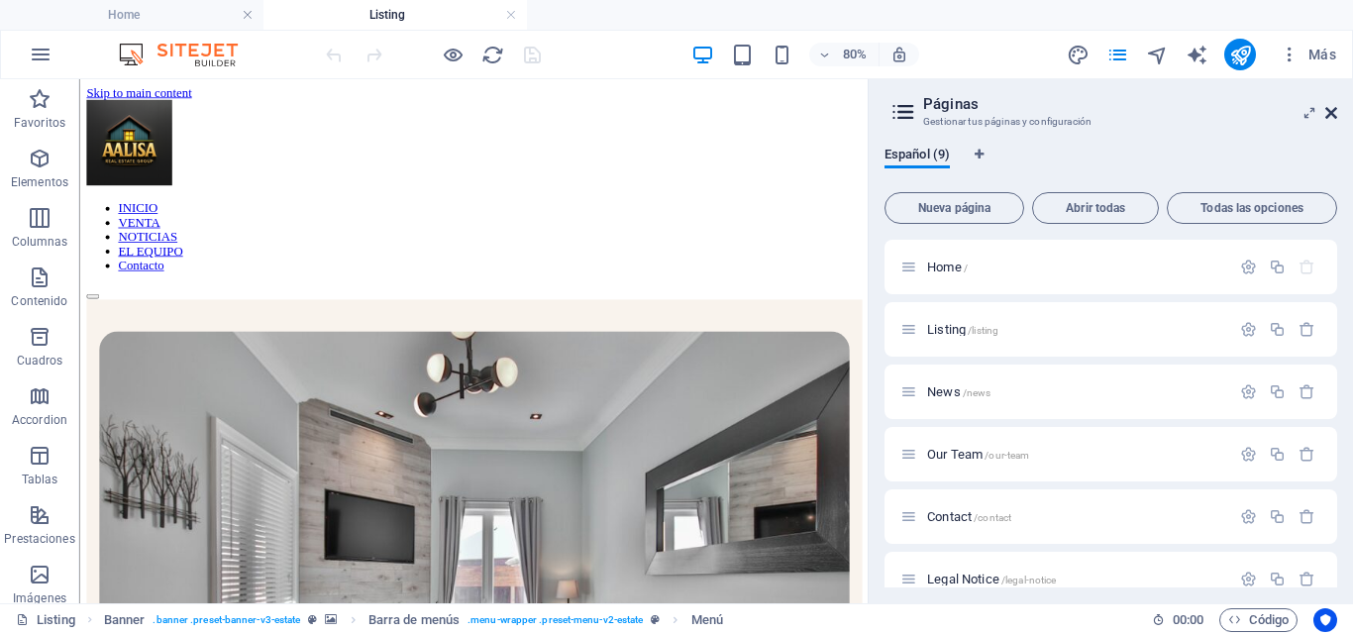
click at [1333, 112] on icon at bounding box center [1332, 113] width 12 height 16
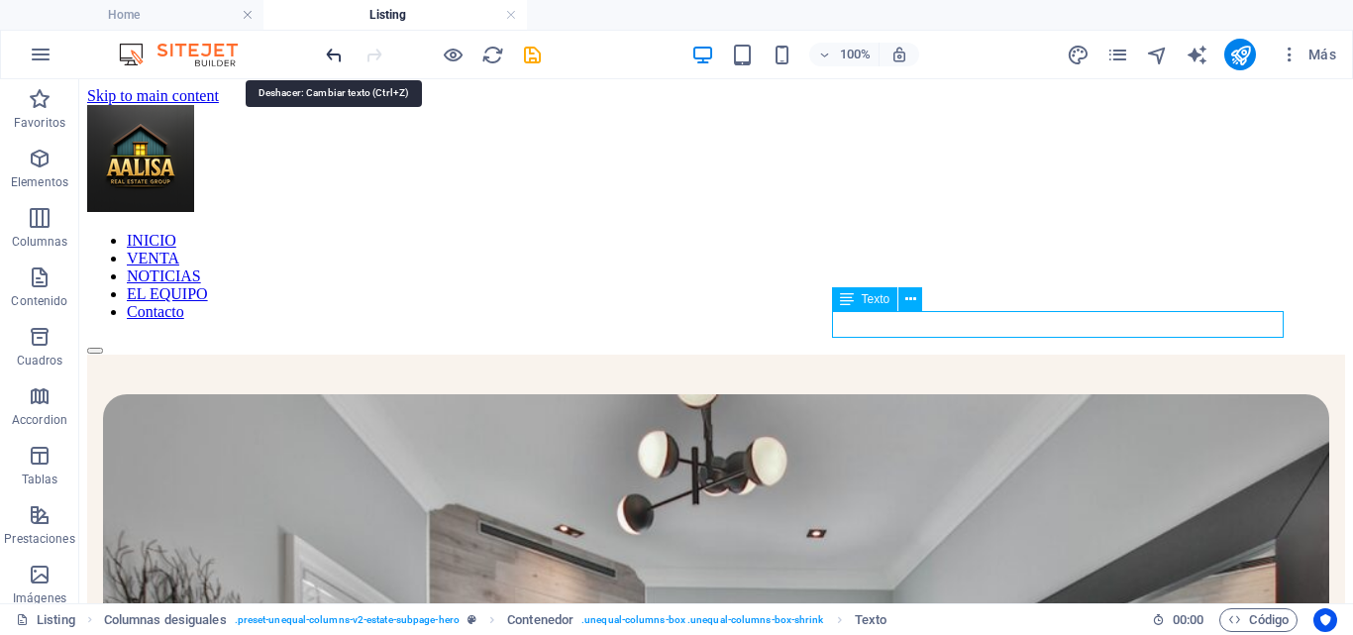
click at [329, 54] on icon "undo" at bounding box center [334, 55] width 23 height 23
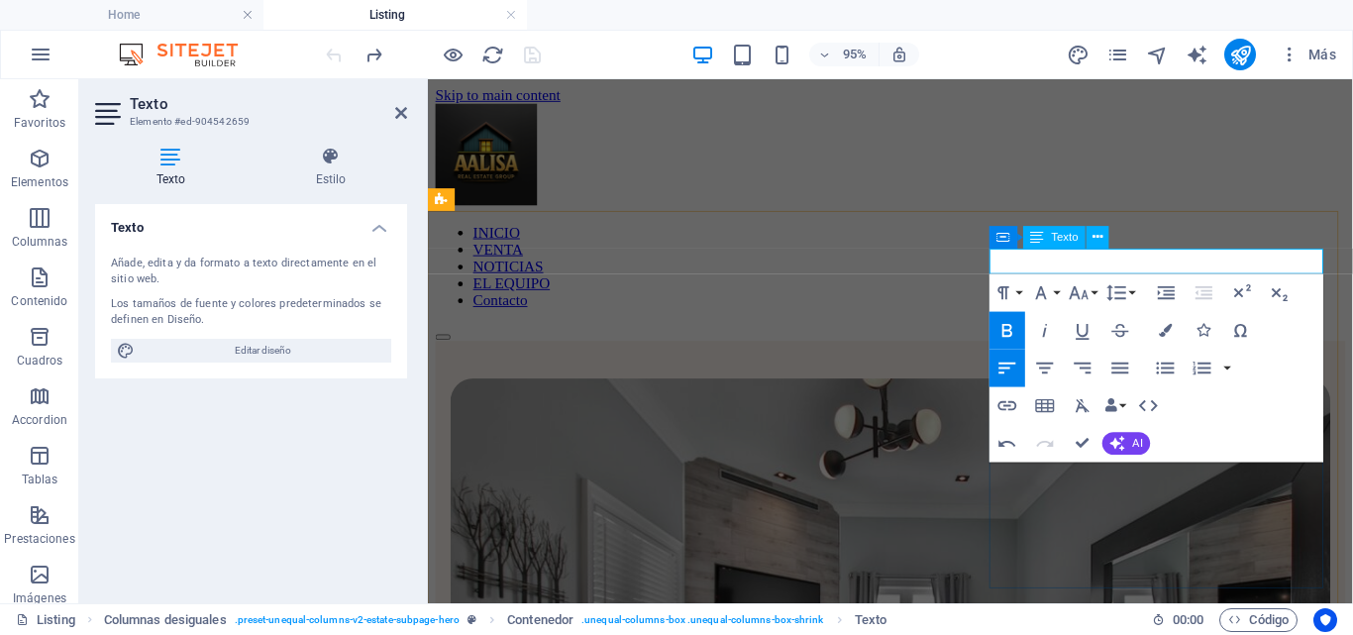
click at [978, 191] on div "INICIO VENTA NOTICIAS EL EQUIPO Contacto" at bounding box center [915, 230] width 958 height 250
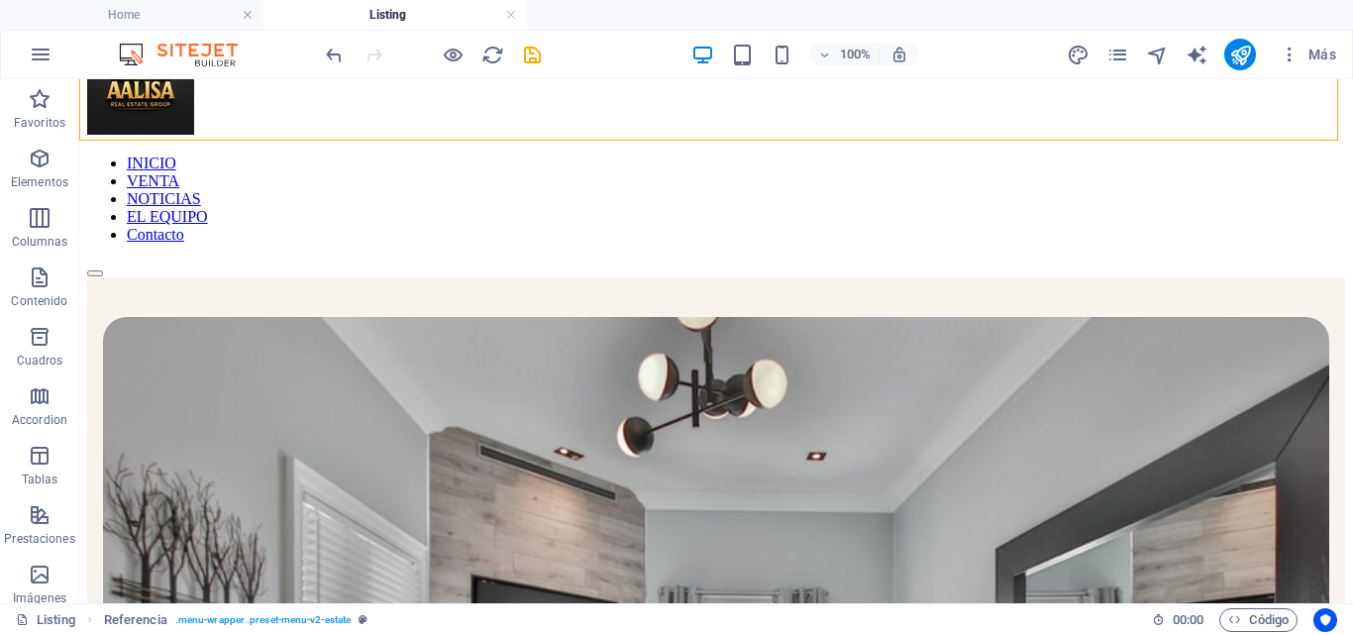
scroll to position [83, 0]
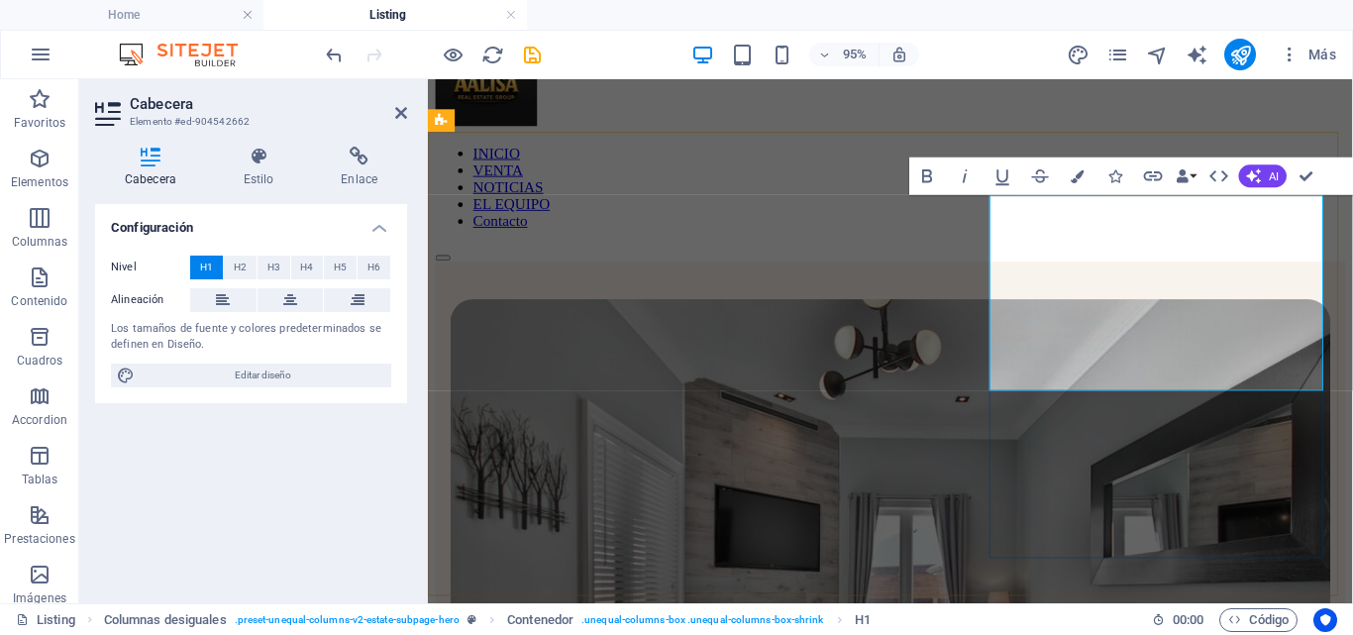
click at [903, 128] on div "INICIO VENTA NOTICIAS EL EQUIPO Contacto" at bounding box center [915, 147] width 958 height 250
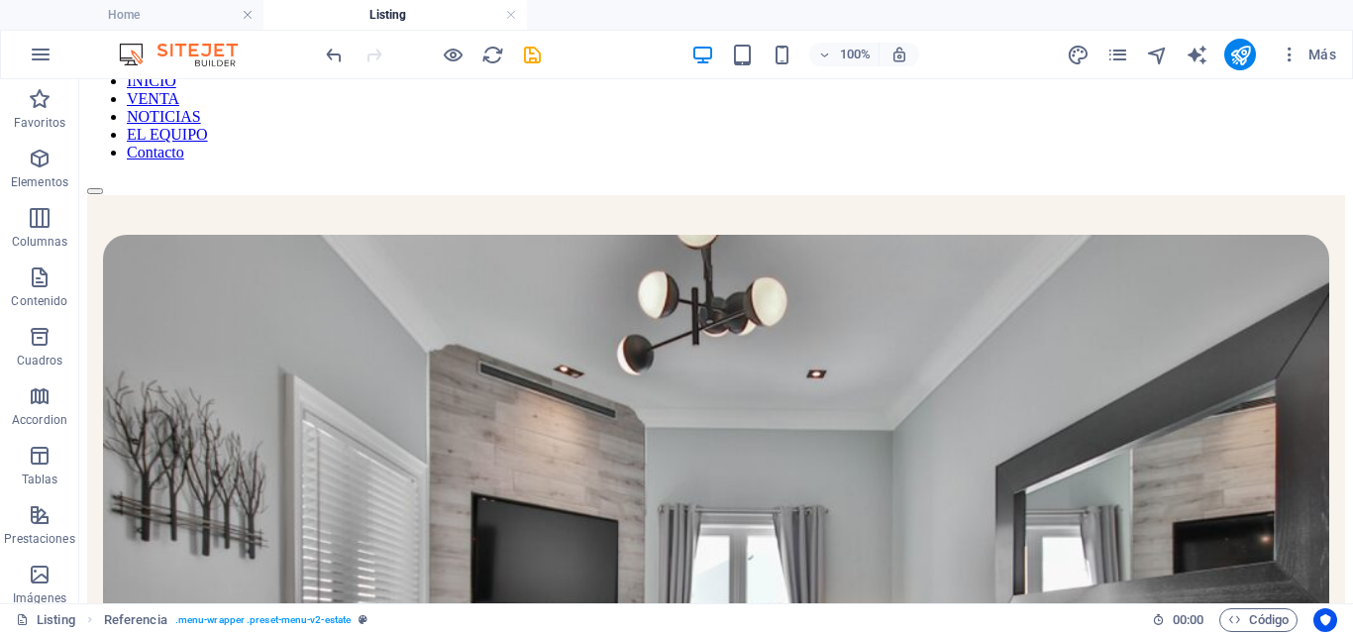
scroll to position [189, 0]
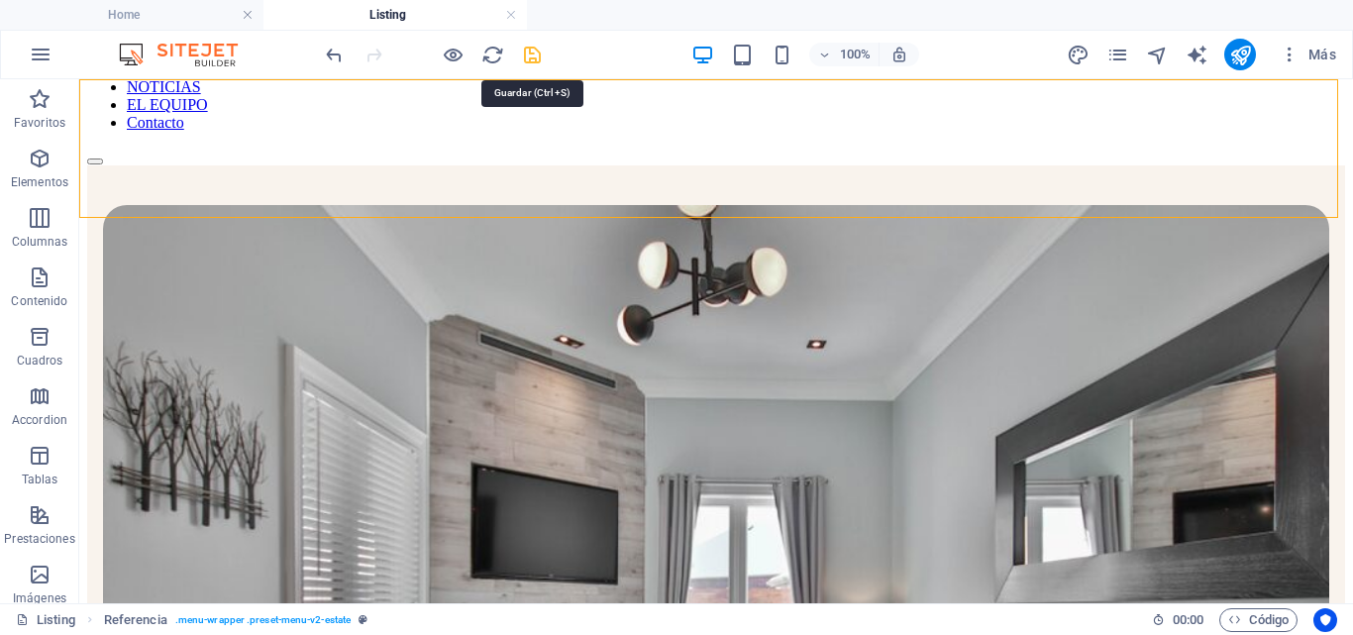
click at [536, 53] on icon "save" at bounding box center [532, 55] width 23 height 23
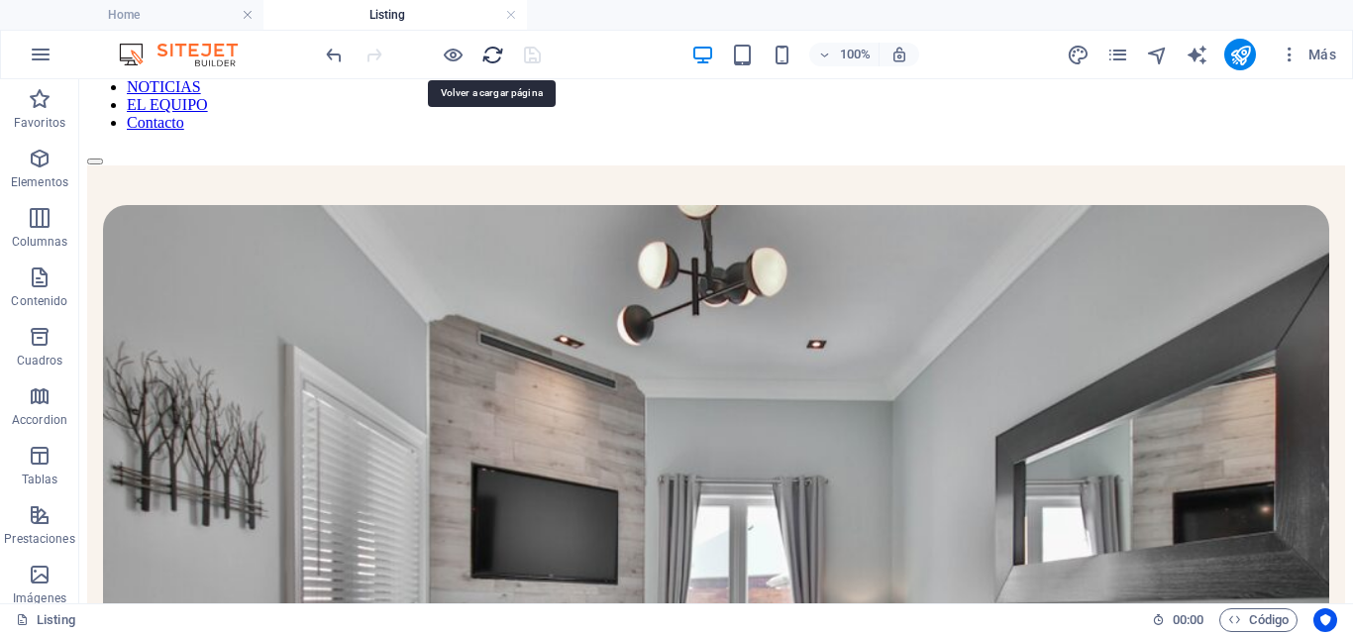
click at [493, 54] on icon "reload" at bounding box center [493, 55] width 23 height 23
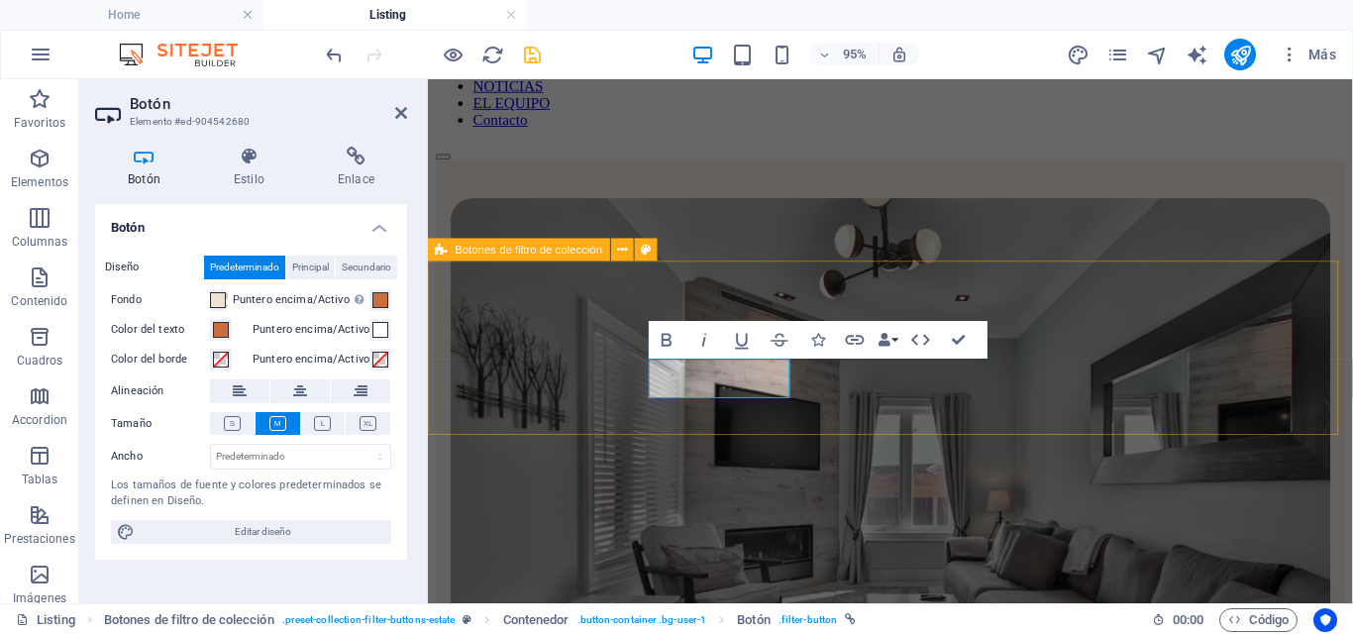
click at [590, 252] on span "Botones de filtro de colección" at bounding box center [530, 249] width 148 height 11
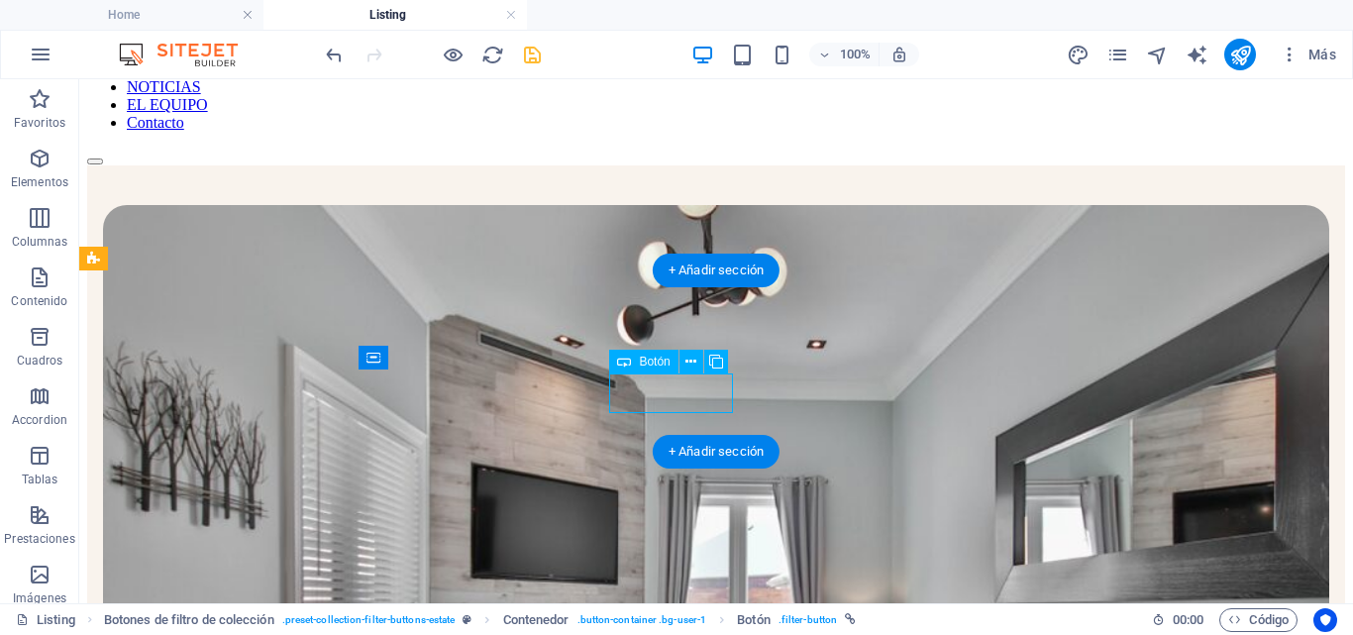
select select "px"
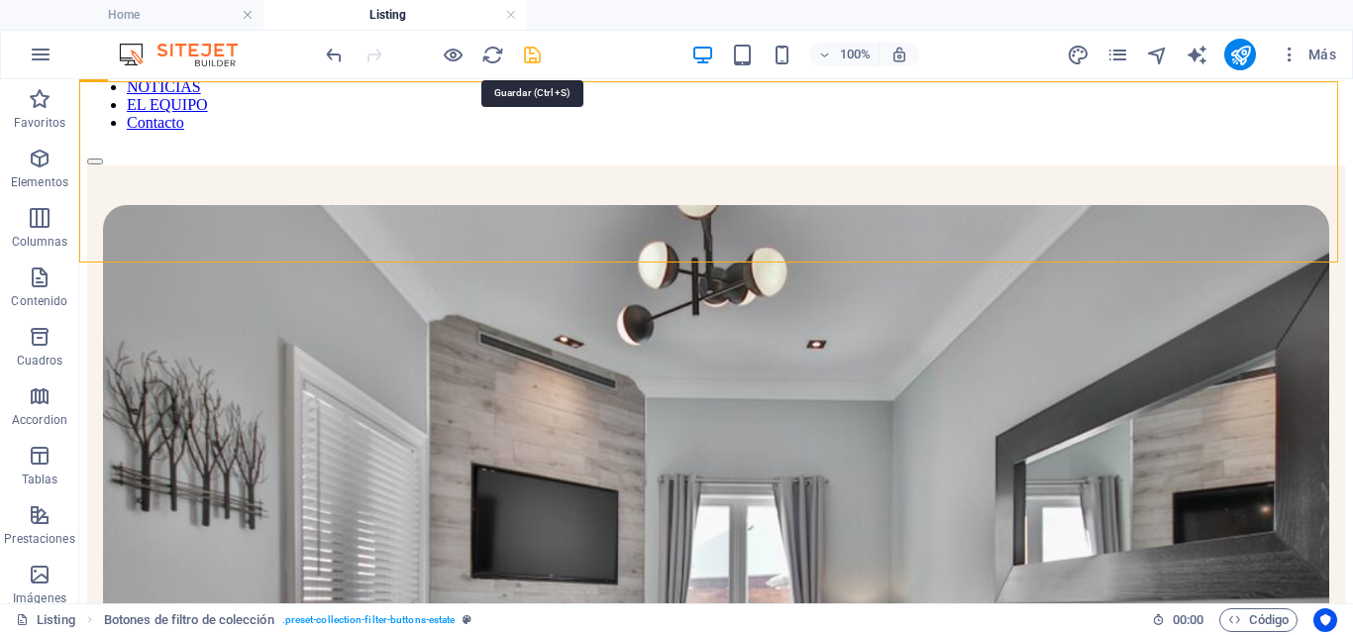
click at [537, 53] on icon "save" at bounding box center [532, 55] width 23 height 23
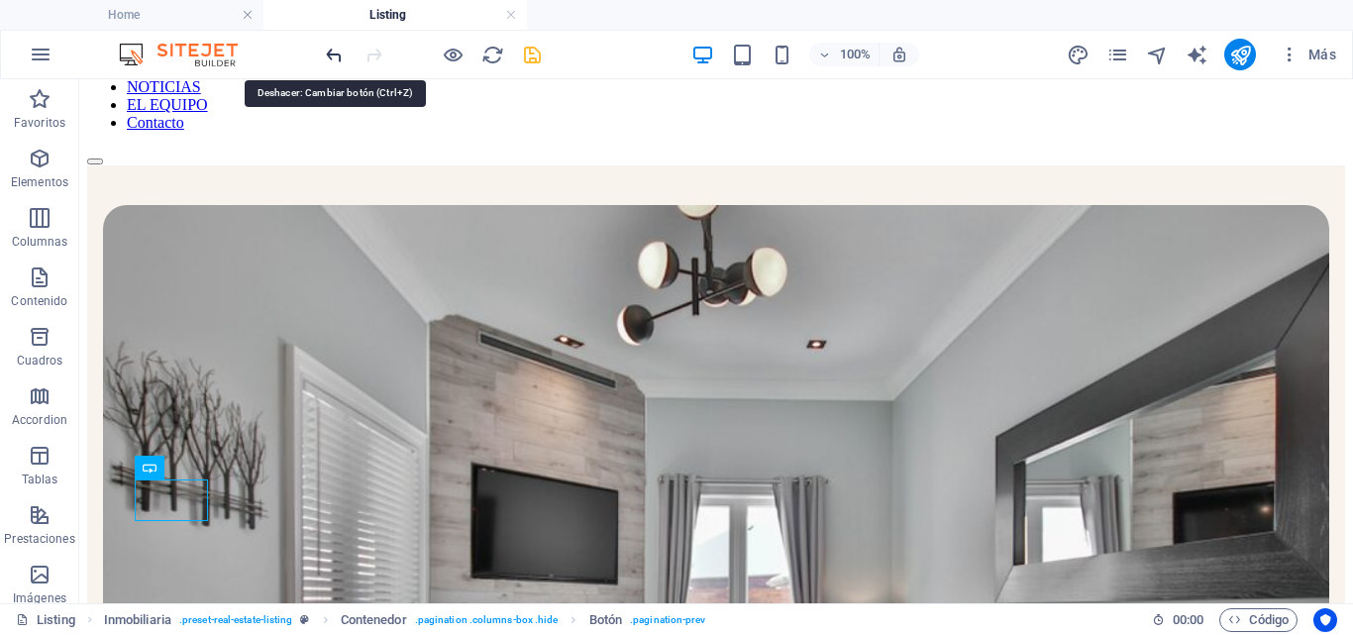
click at [331, 58] on icon "undo" at bounding box center [334, 55] width 23 height 23
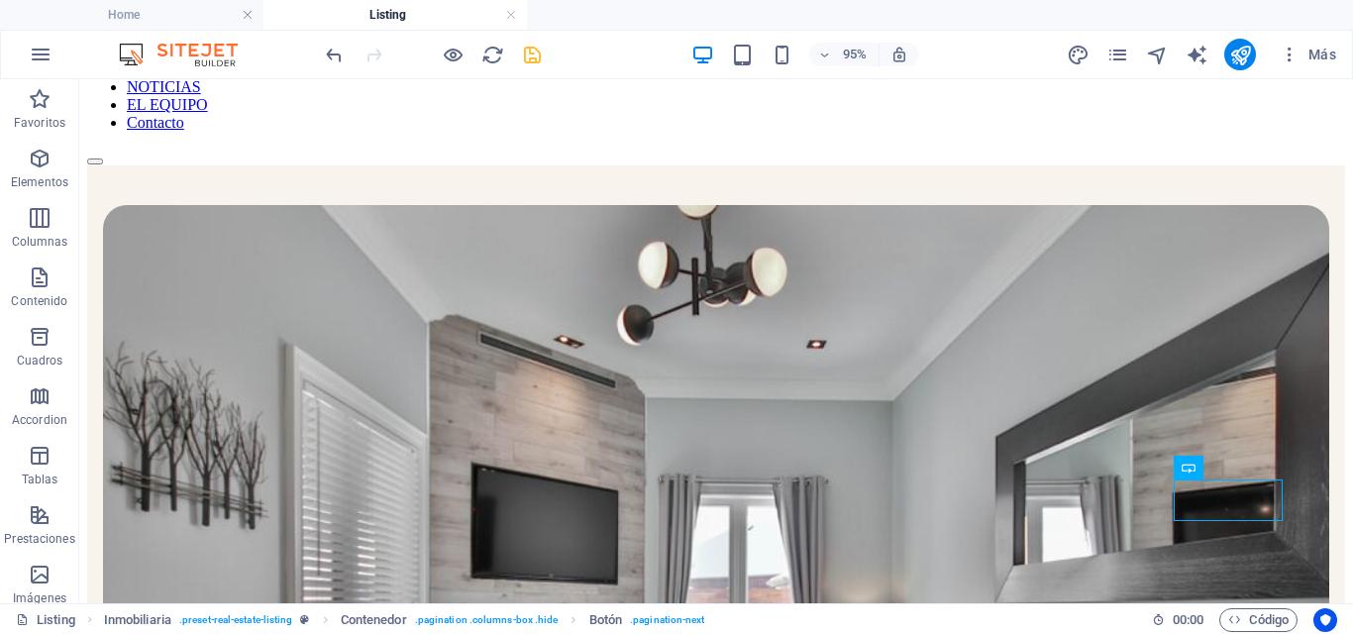
select select "68b9122fc57f8951ea04d158"
select select "createdAt_DESC"
select select "columns.listed"
click at [533, 58] on icon "save" at bounding box center [532, 55] width 23 height 23
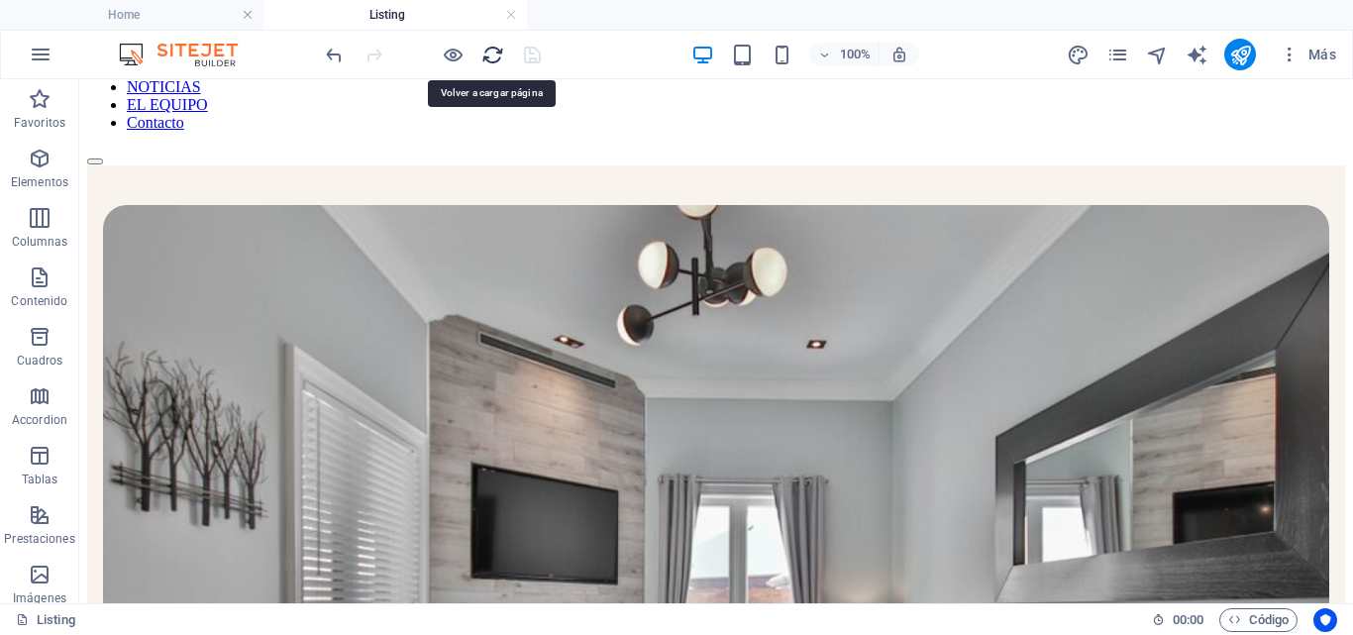
click at [490, 52] on icon "reload" at bounding box center [493, 55] width 23 height 23
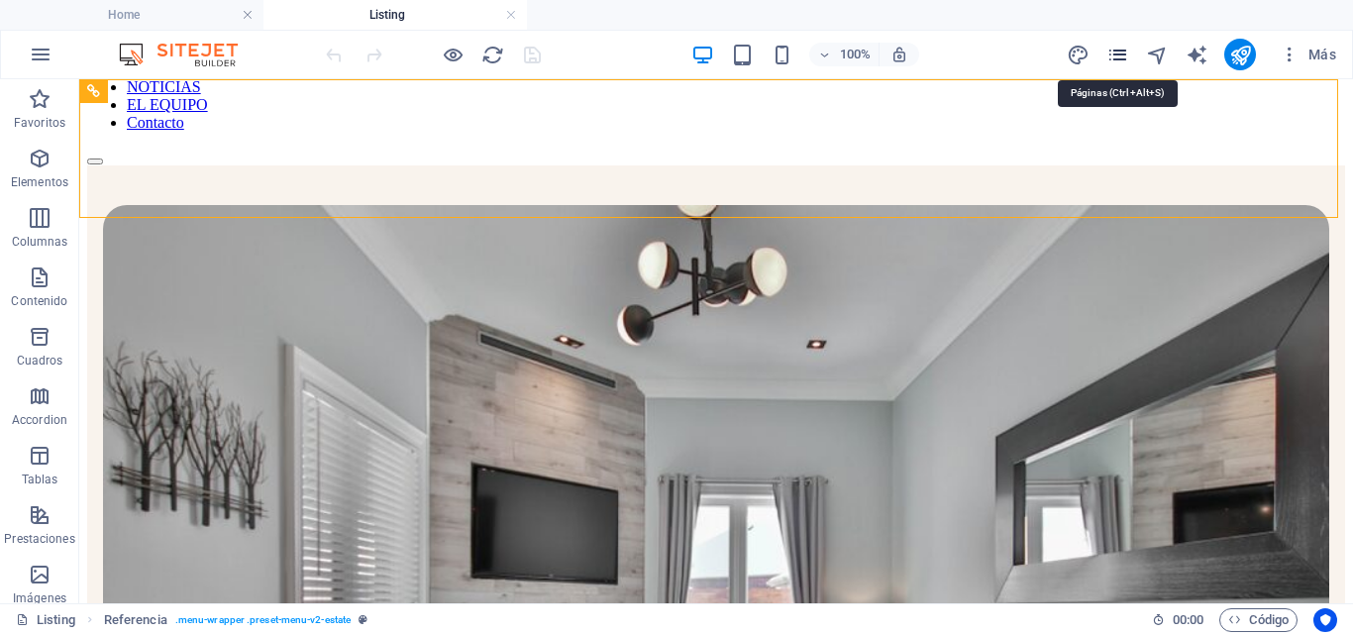
click at [1115, 54] on icon "pages" at bounding box center [1118, 55] width 23 height 23
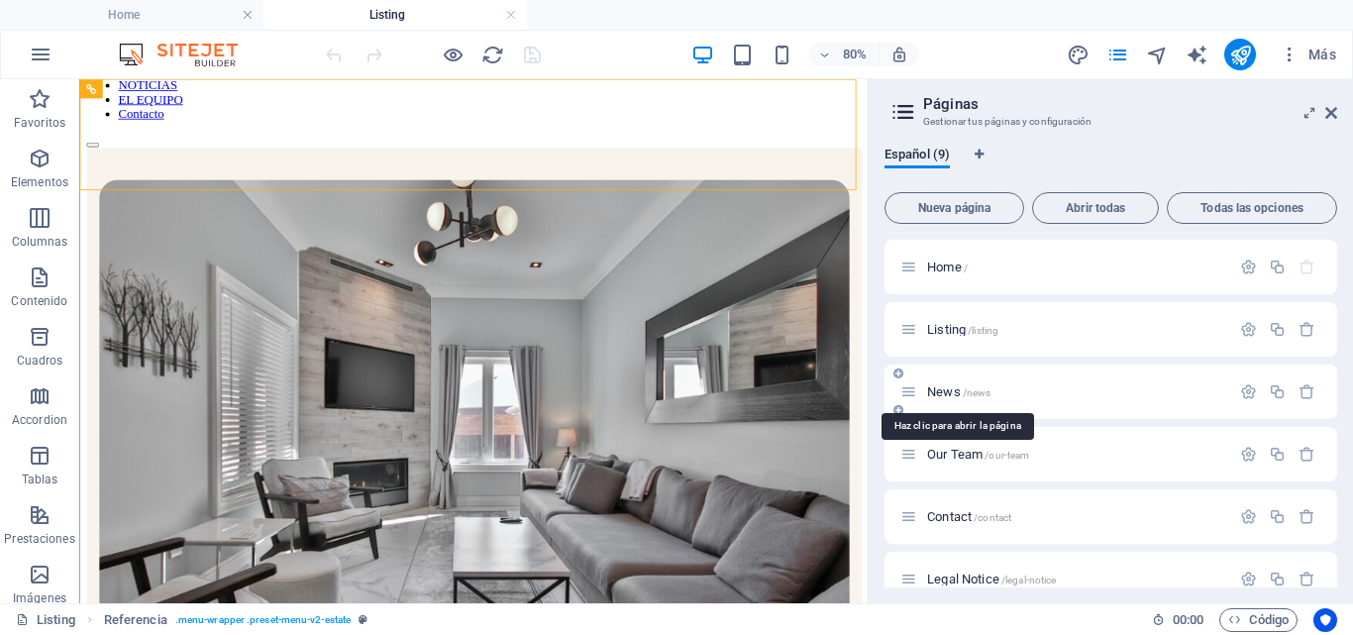
click at [952, 396] on span "News /news" at bounding box center [958, 391] width 63 height 15
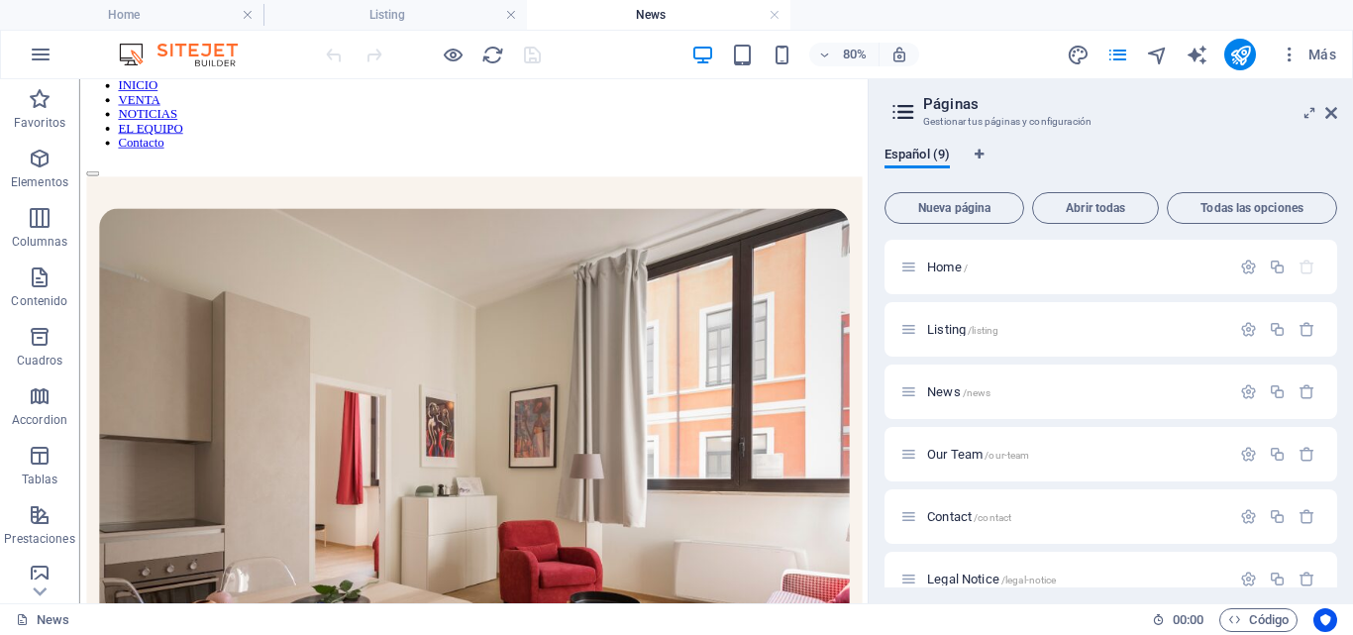
scroll to position [144, 0]
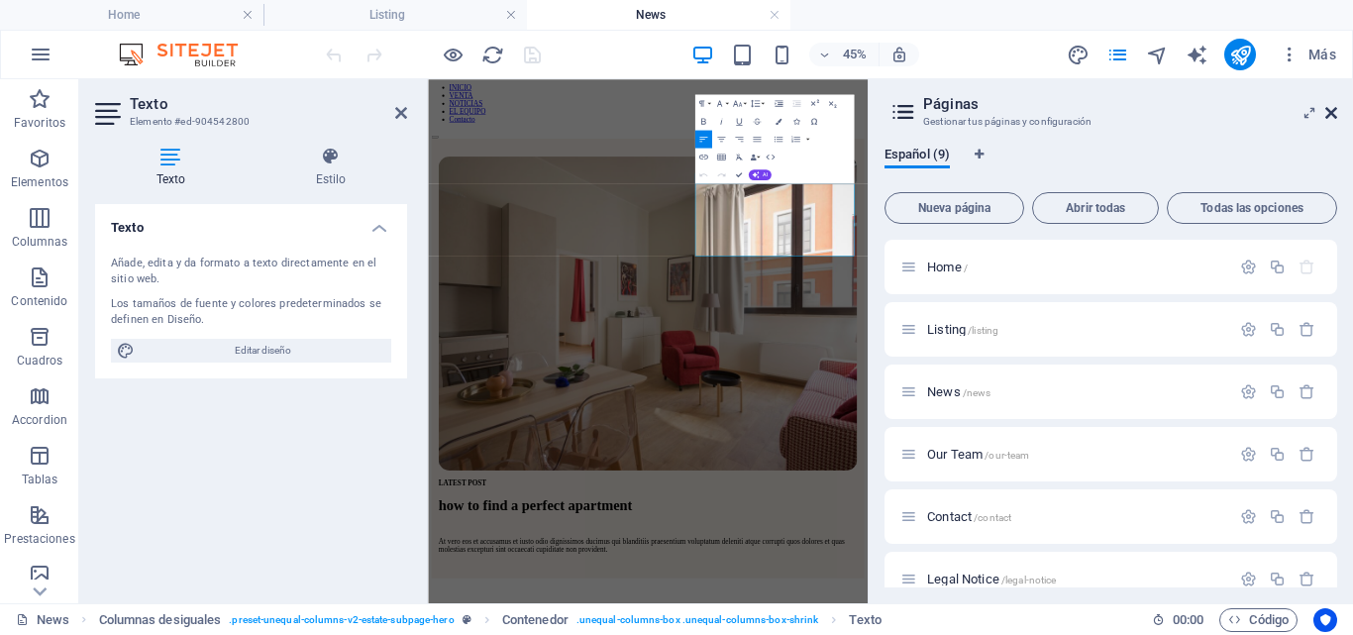
click at [1333, 113] on icon at bounding box center [1332, 113] width 12 height 16
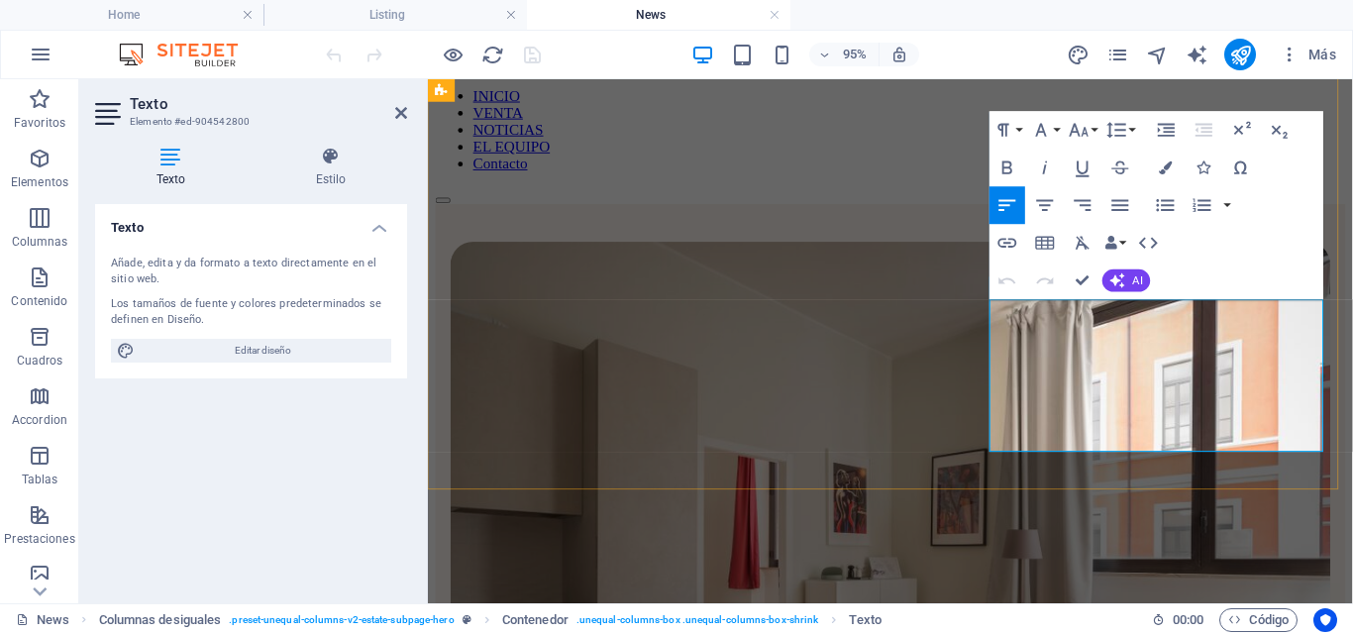
drag, startPoint x: 1255, startPoint y: 454, endPoint x: 1027, endPoint y: 319, distance: 265.6
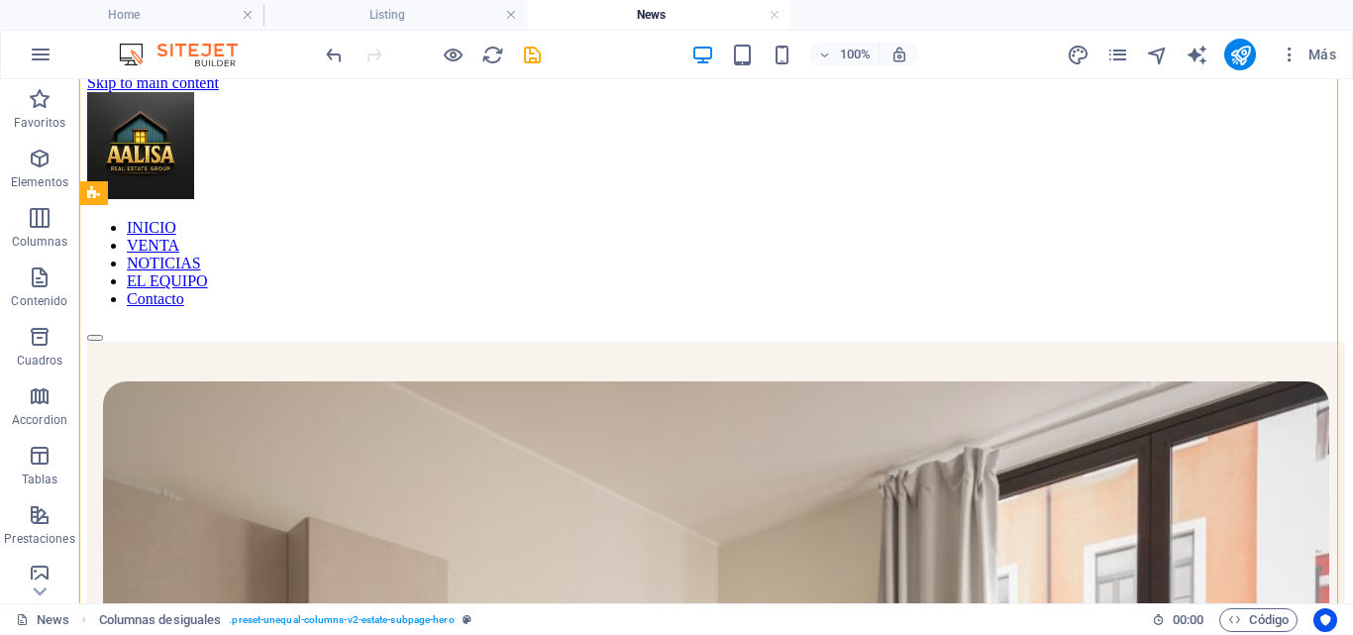
scroll to position [7, 0]
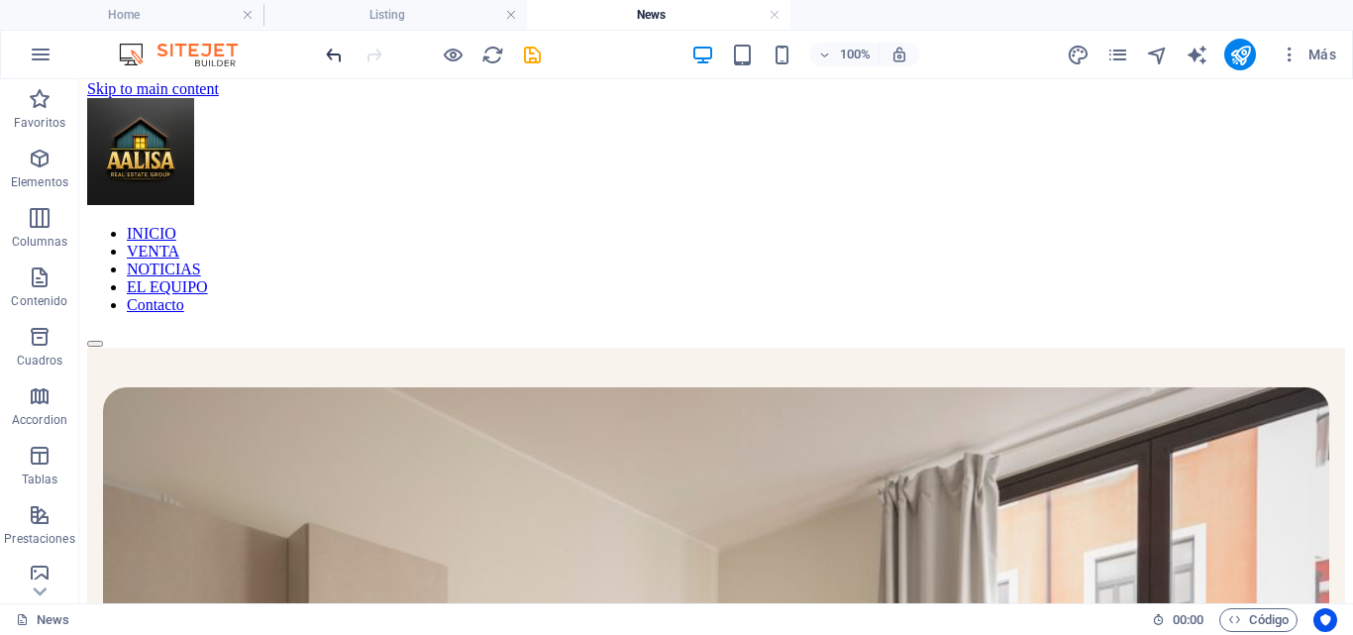
click at [335, 49] on icon "undo" at bounding box center [334, 55] width 23 height 23
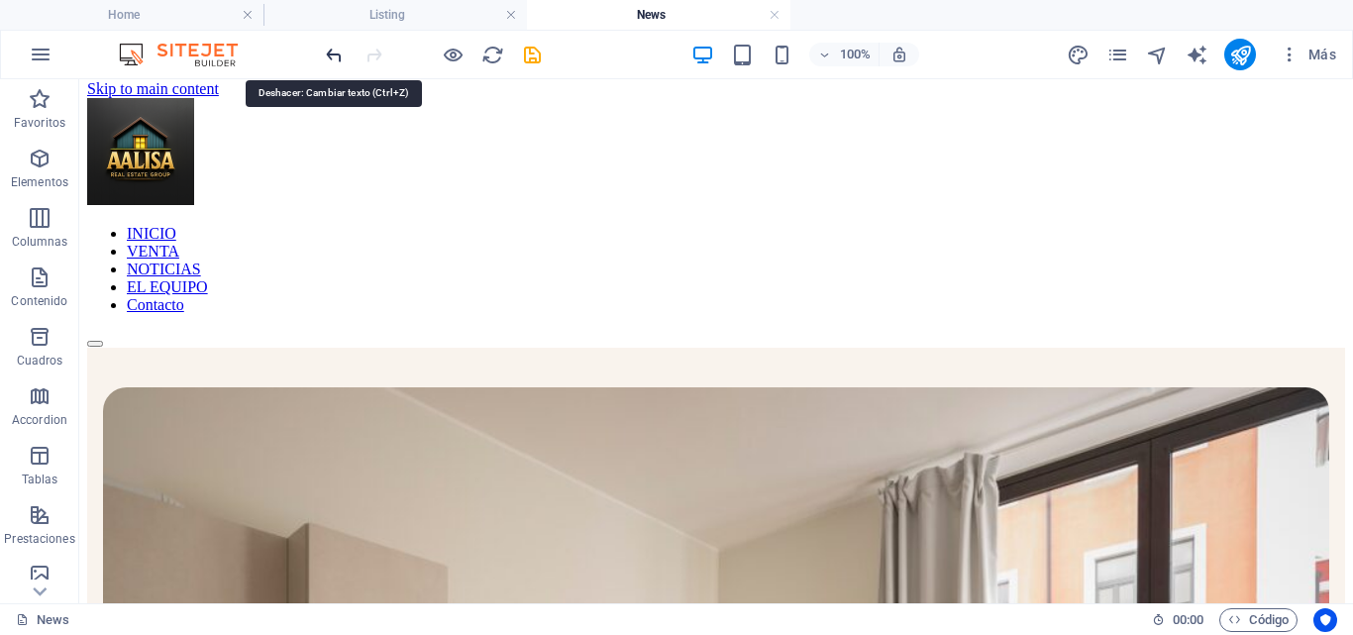
click at [332, 54] on icon "undo" at bounding box center [334, 55] width 23 height 23
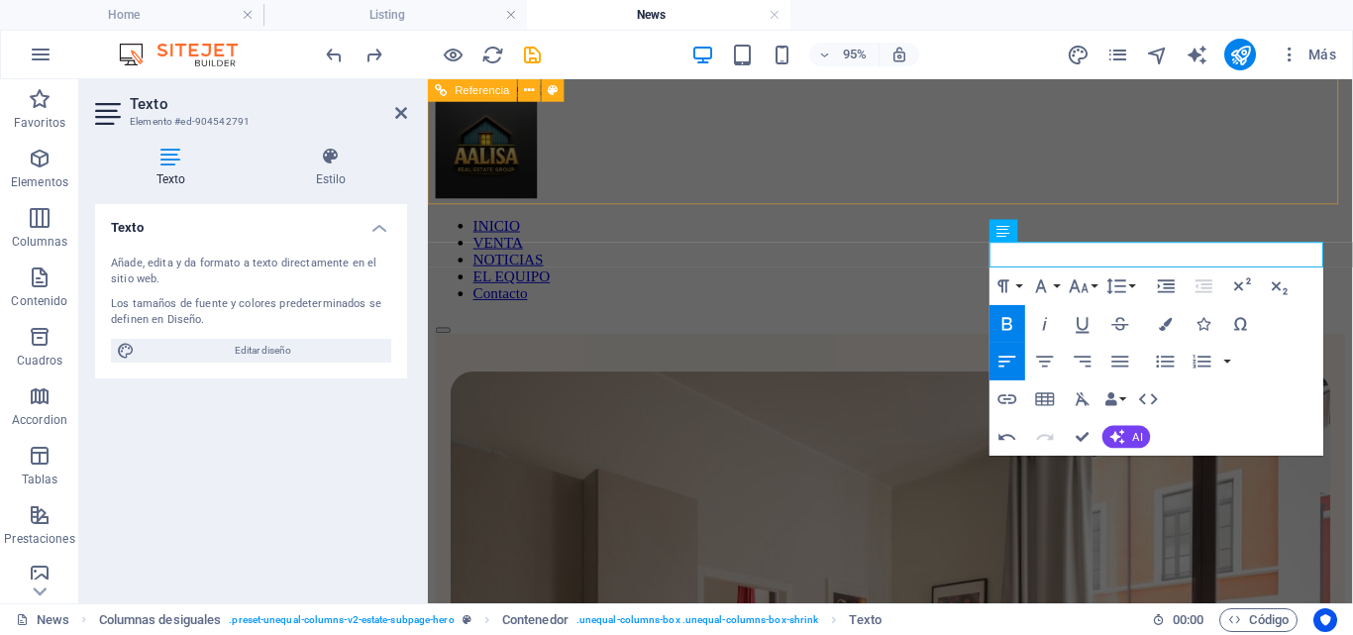
click at [908, 193] on div "INICIO VENTA NOTICIAS EL EQUIPO Contacto" at bounding box center [915, 223] width 958 height 250
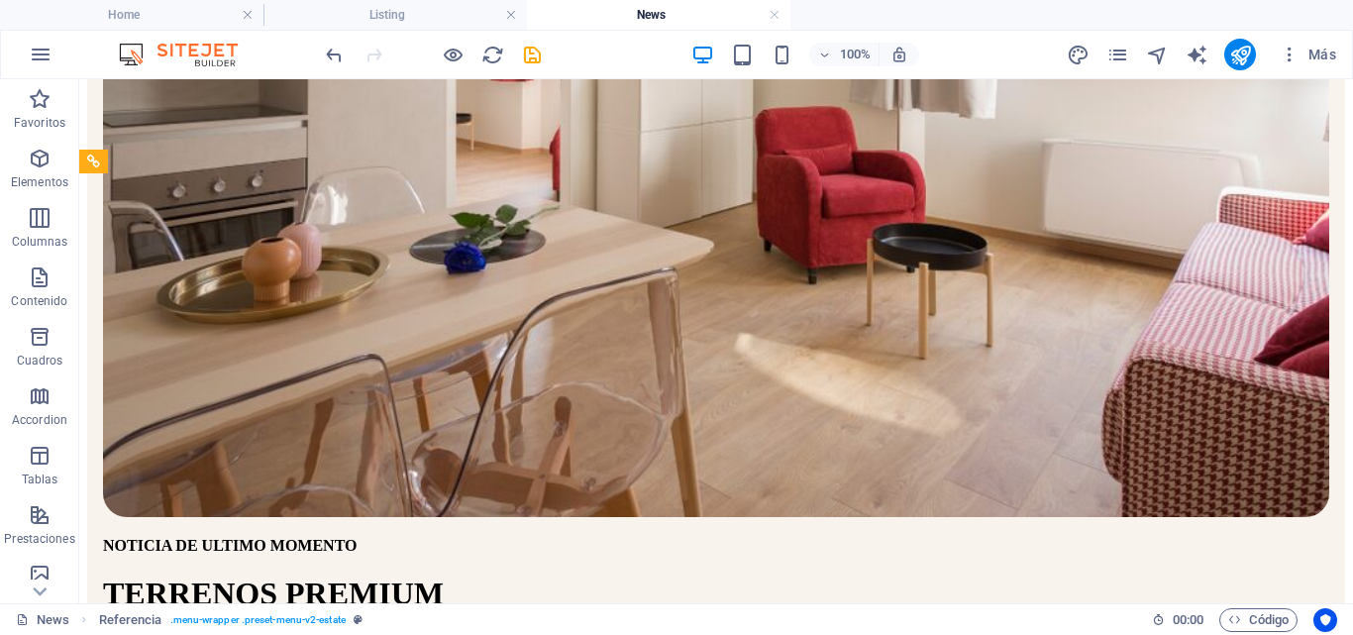
scroll to position [791, 0]
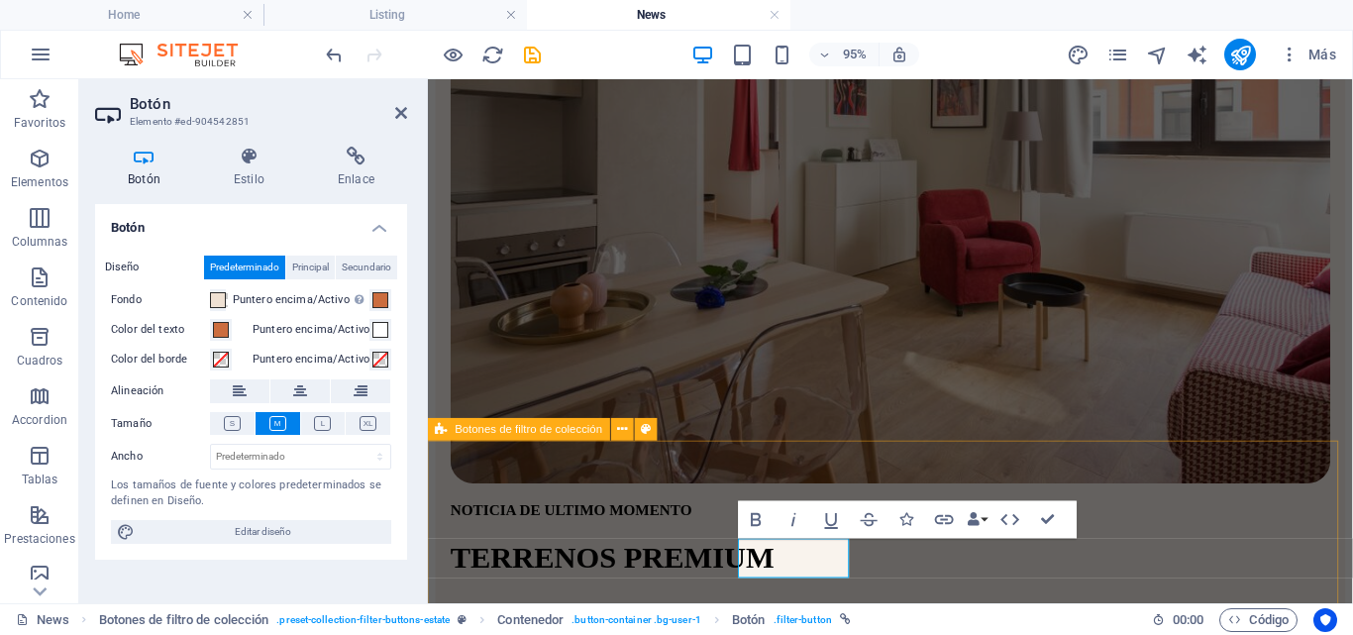
scroll to position [732, 0]
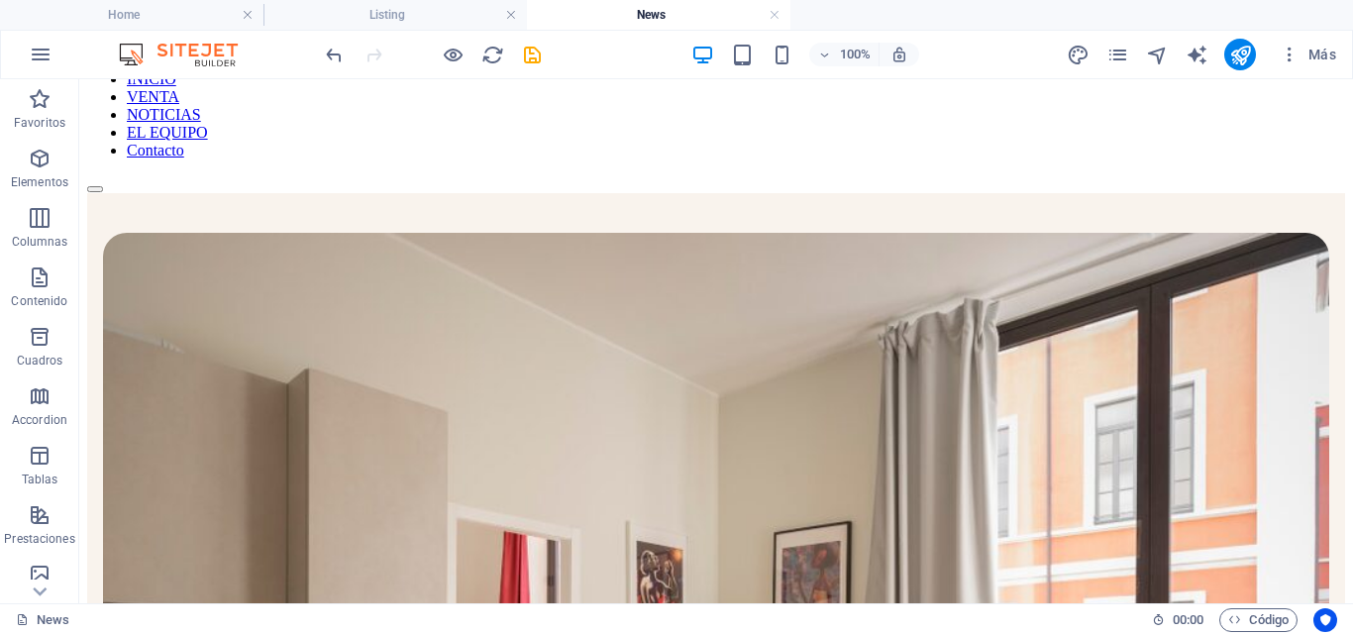
scroll to position [0, 0]
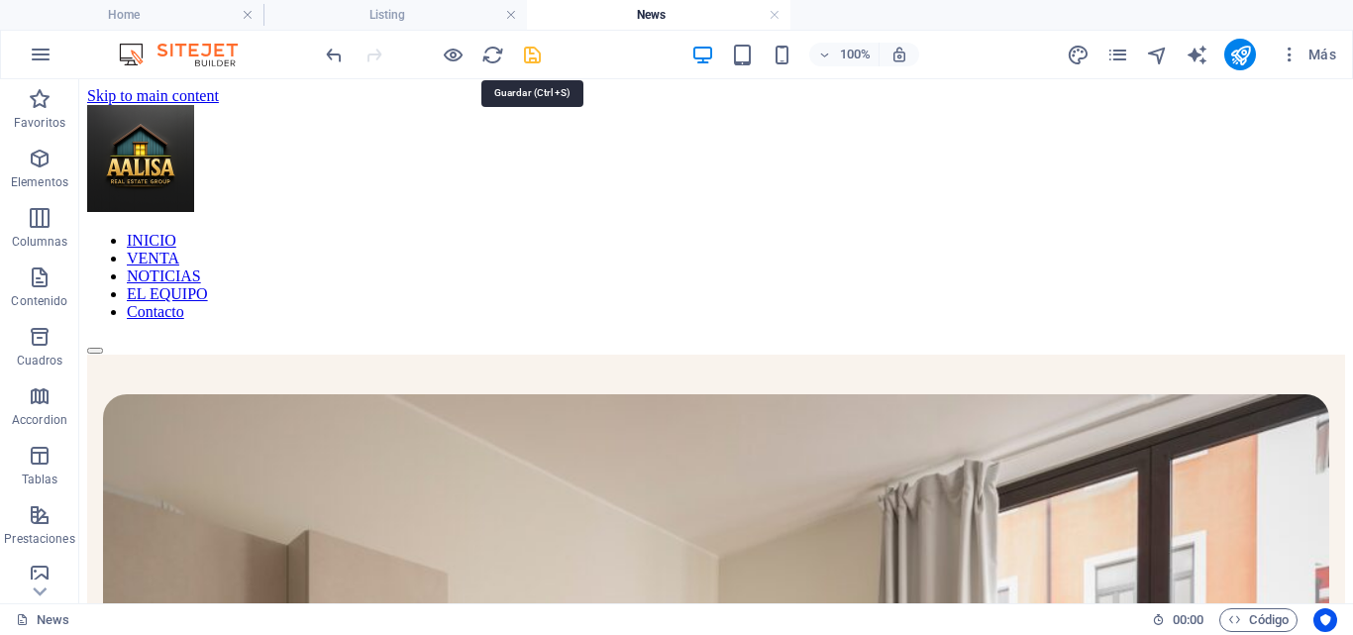
click at [532, 54] on icon "save" at bounding box center [532, 55] width 23 height 23
click at [489, 54] on icon "reload" at bounding box center [493, 55] width 23 height 23
